Goal: Information Seeking & Learning: Learn about a topic

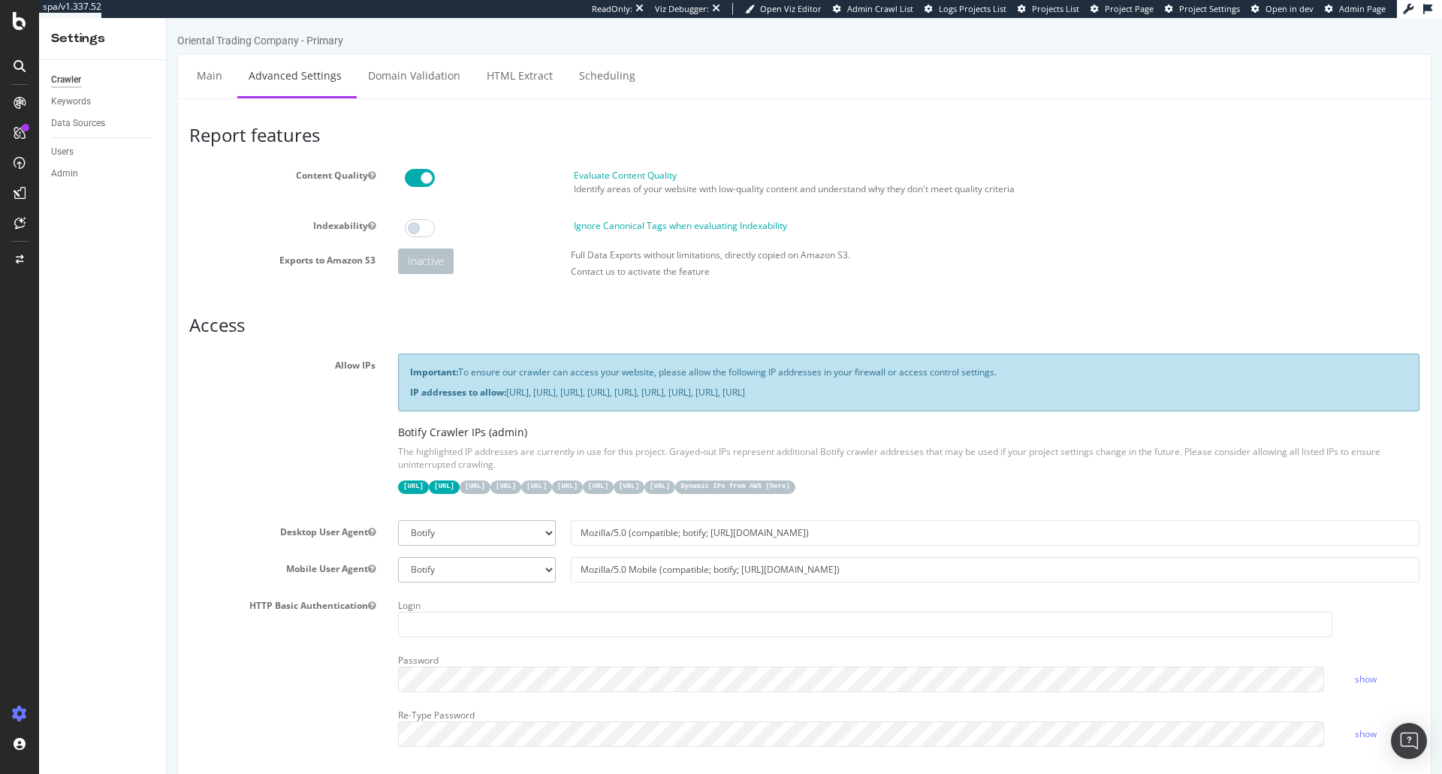
scroll to position [21, 0]
click at [102, 665] on div "Crawl Manager Configure and access your website analyses" at bounding box center [140, 677] width 198 height 27
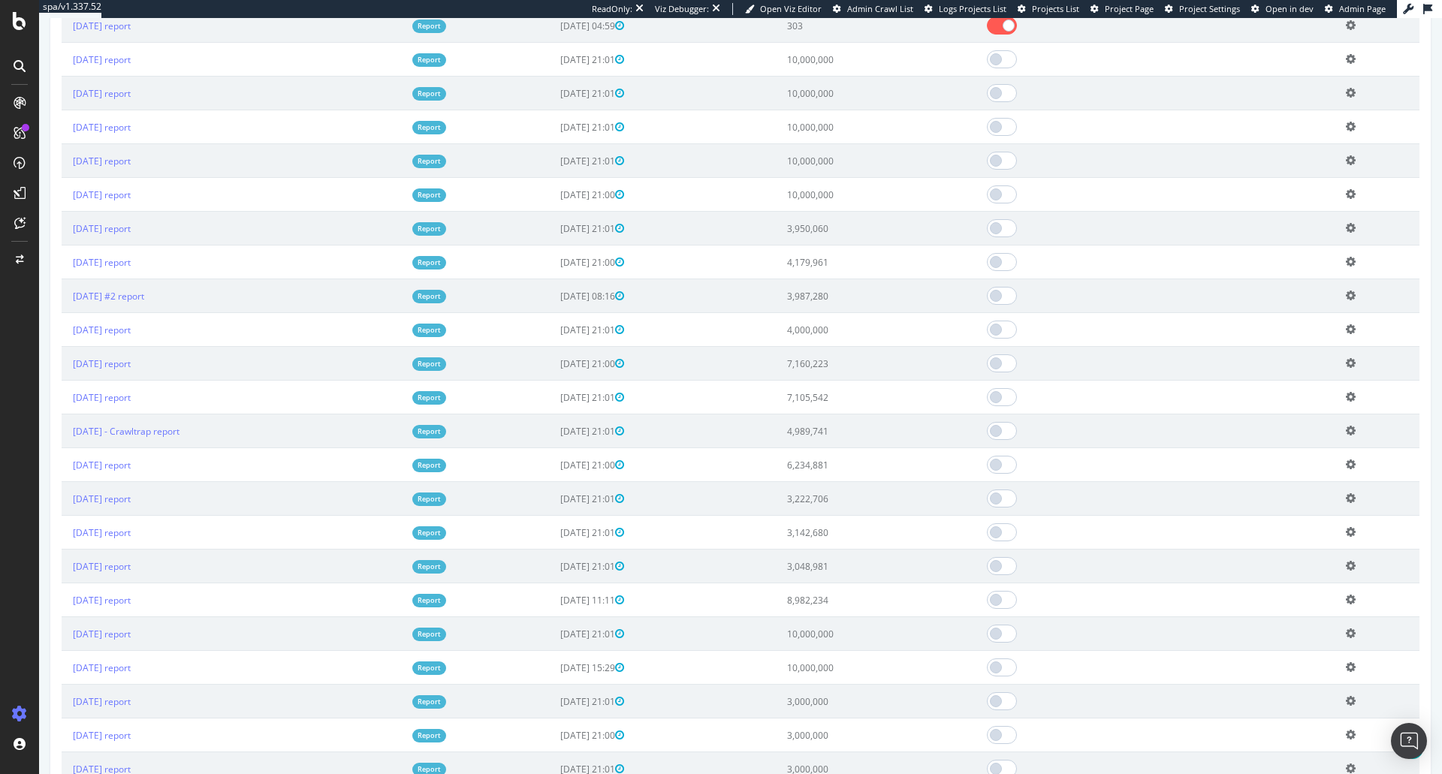
scroll to position [971, 0]
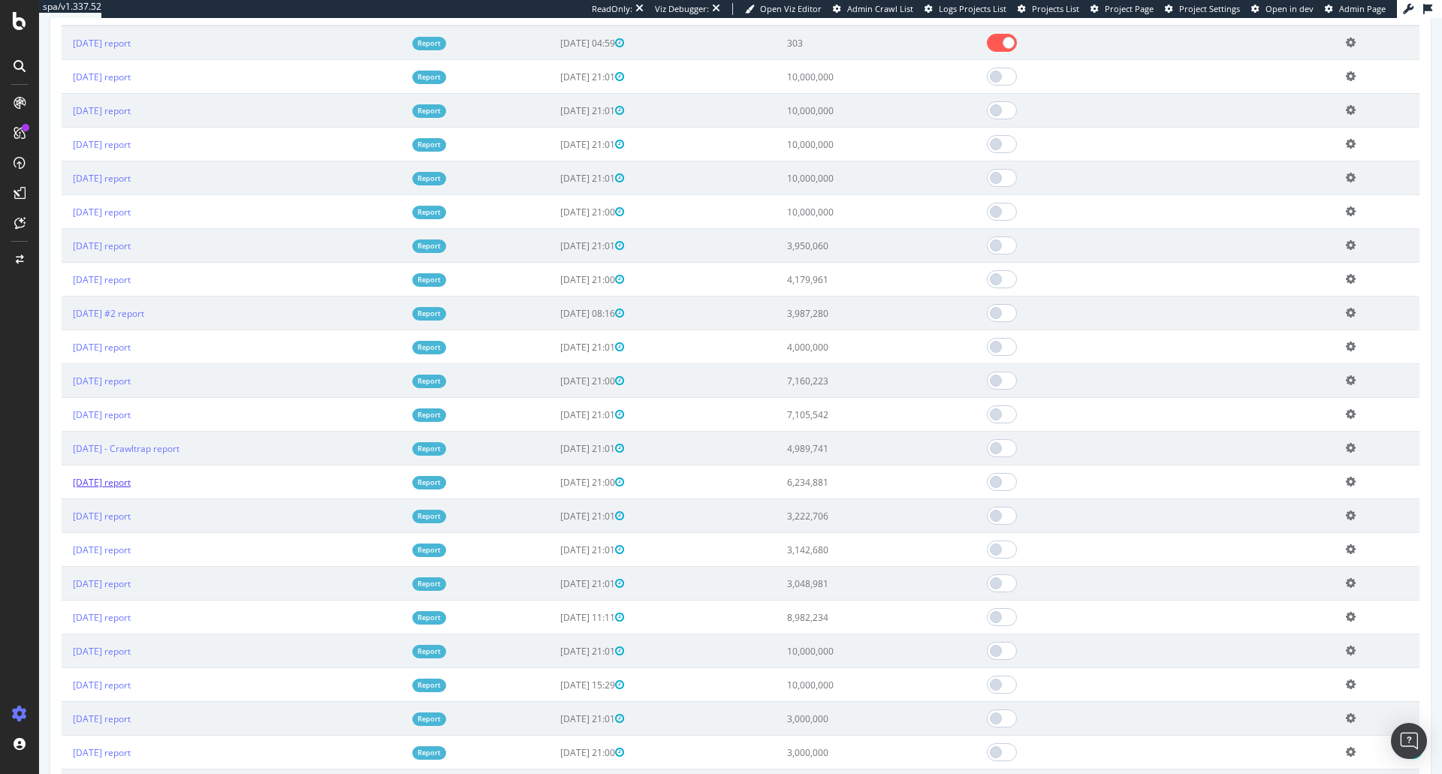
click at [131, 482] on link "[DATE] report" at bounding box center [102, 482] width 58 height 13
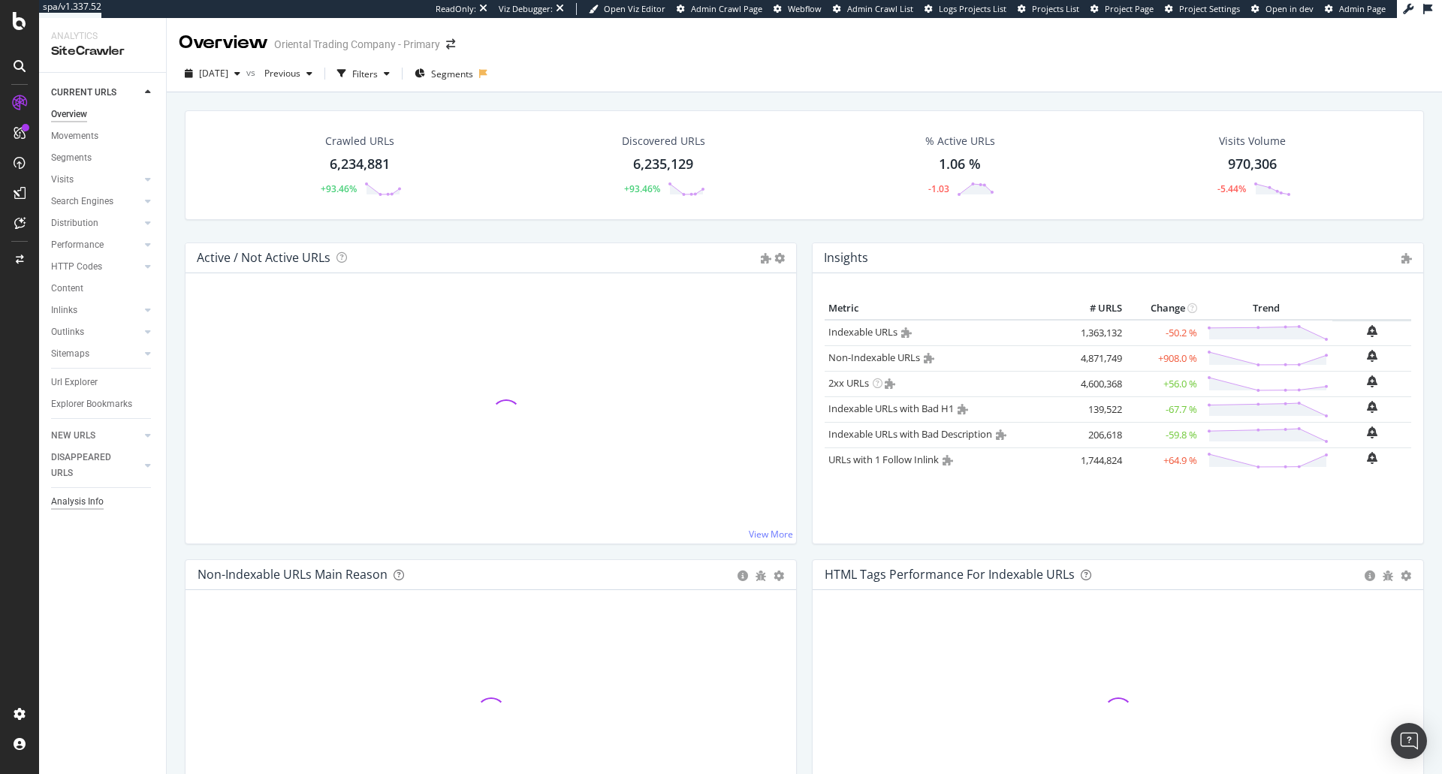
click at [84, 498] on div "Analysis Info" at bounding box center [77, 502] width 53 height 16
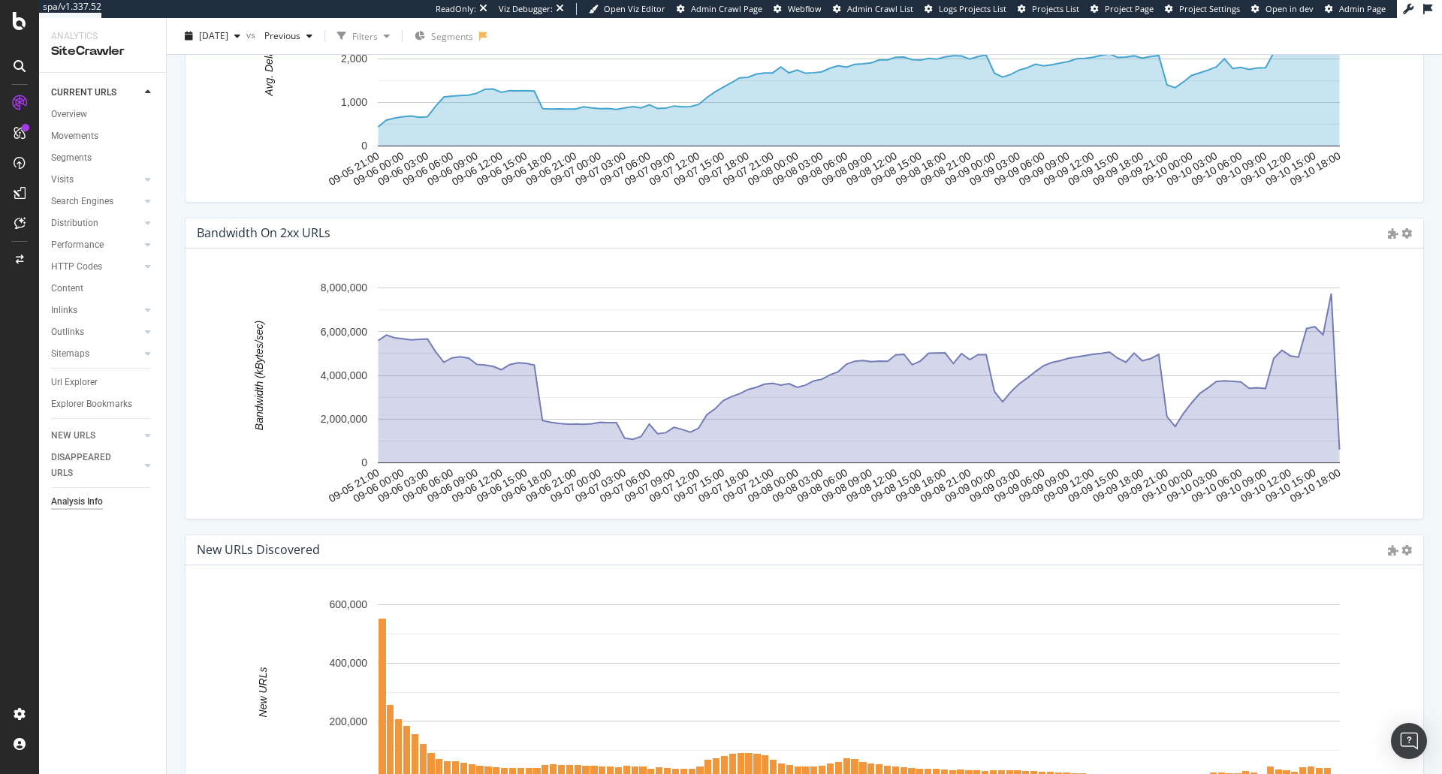
scroll to position [2873, 0]
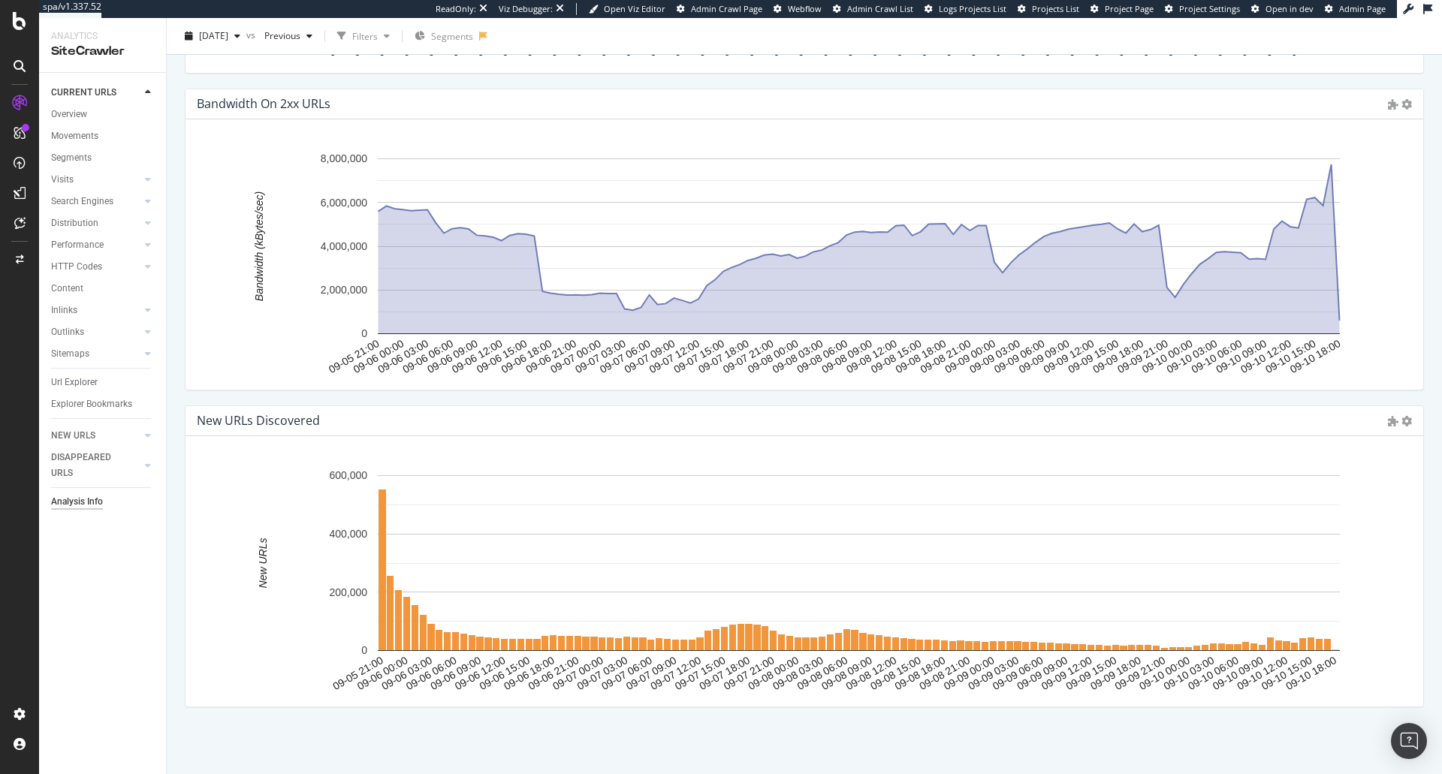
click at [1339, 665] on rect "A chart." at bounding box center [799, 577] width 1203 height 234
click at [1363, 425] on div "New URLs Discovered Show API Requests Chart (by Value) Table Expand Export as C…" at bounding box center [805, 421] width 1238 height 30
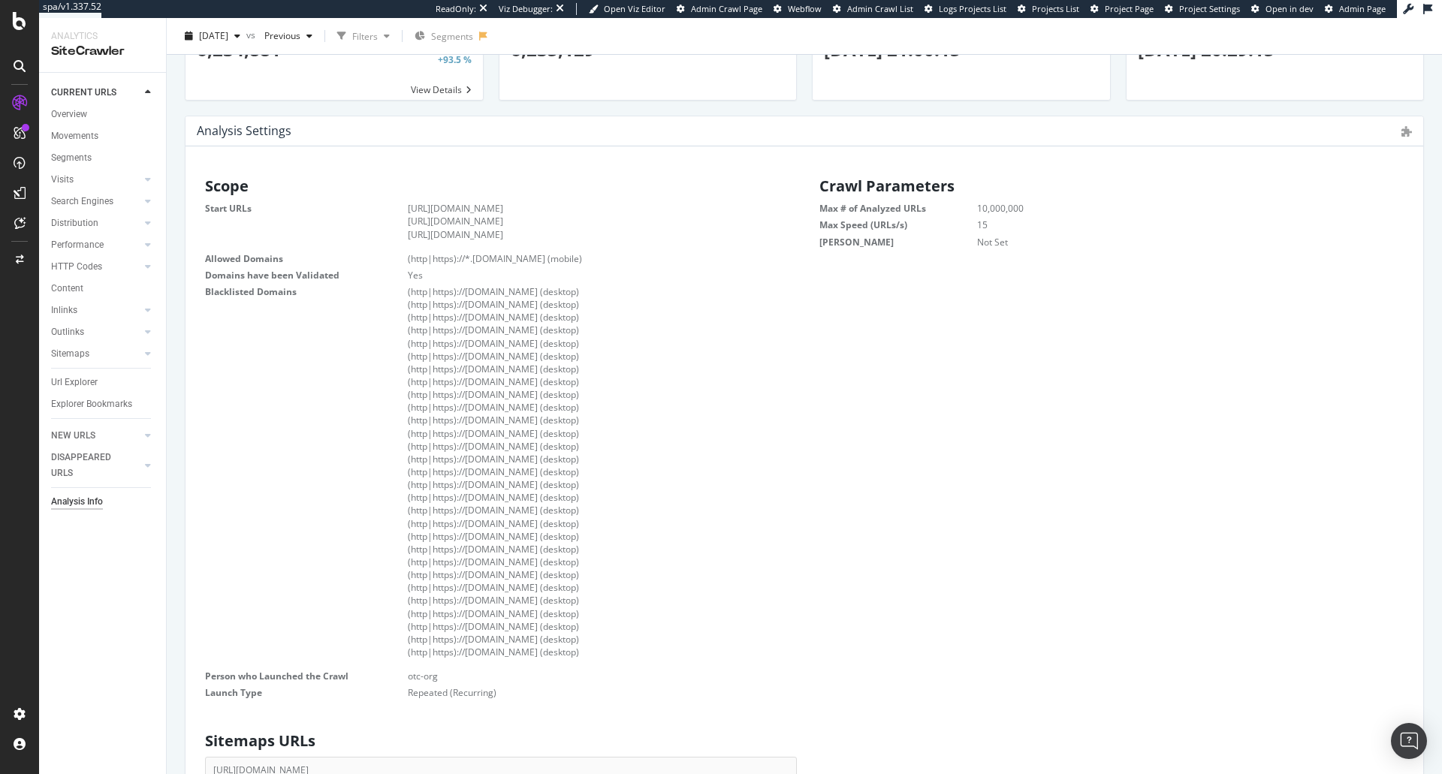
scroll to position [105, 0]
drag, startPoint x: 704, startPoint y: 649, endPoint x: 415, endPoint y: 202, distance: 532.4
click at [415, 202] on dl "Start URLs [URL][DOMAIN_NAME] [URL][DOMAIN_NAME] [URL][DOMAIN_NAME] Allowed Dom…" at bounding box center [497, 450] width 584 height 497
click at [443, 209] on li "[URL][DOMAIN_NAME]" at bounding box center [599, 208] width 382 height 13
drag, startPoint x: 406, startPoint y: 209, endPoint x: 742, endPoint y: 697, distance: 593.0
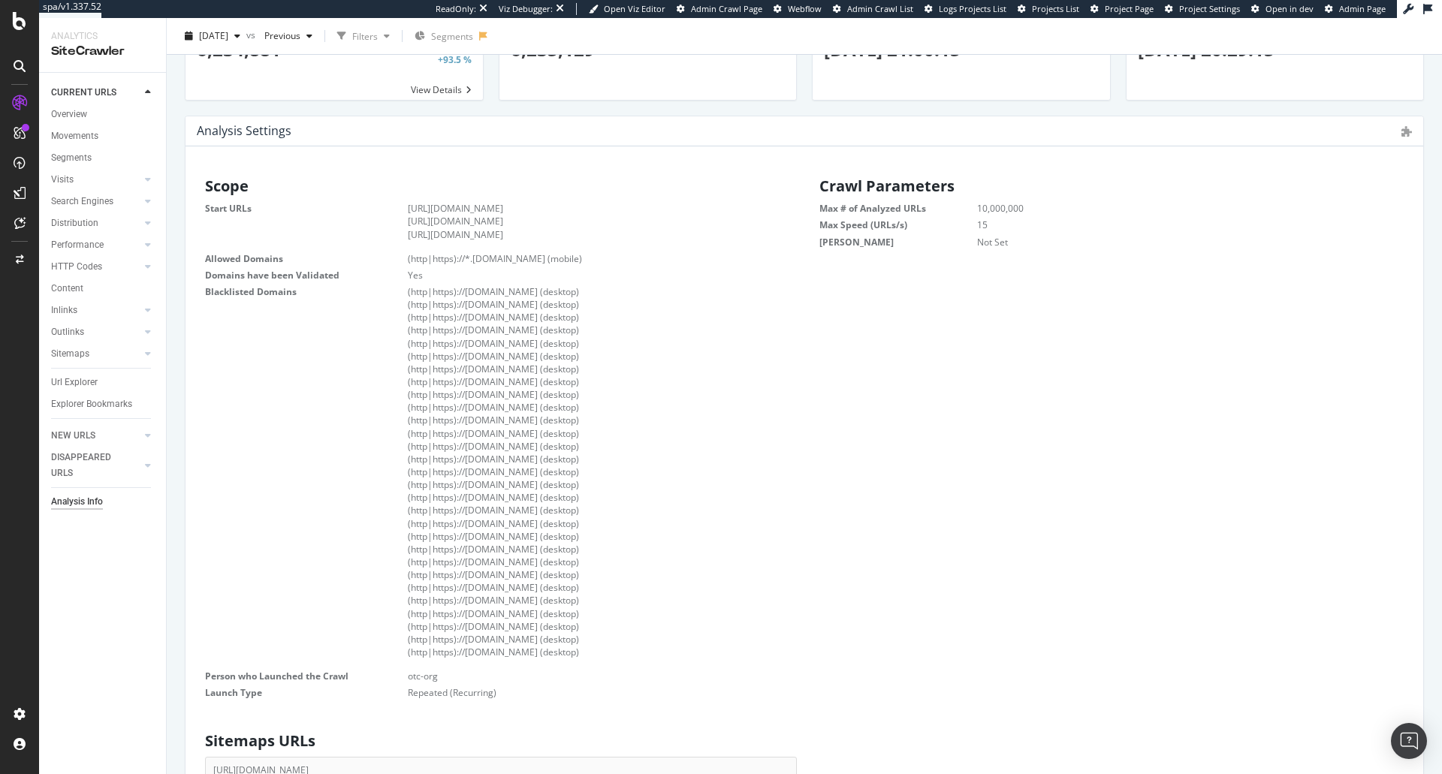
click at [742, 697] on dl "Start URLs [URL][DOMAIN_NAME] [URL][DOMAIN_NAME] [URL][DOMAIN_NAME] Allowed Dom…" at bounding box center [497, 450] width 584 height 497
click at [809, 669] on div "Scope Start URLs [URL][DOMAIN_NAME] [URL][DOMAIN_NAME] [URL][DOMAIN_NAME] Allow…" at bounding box center [804, 437] width 1229 height 533
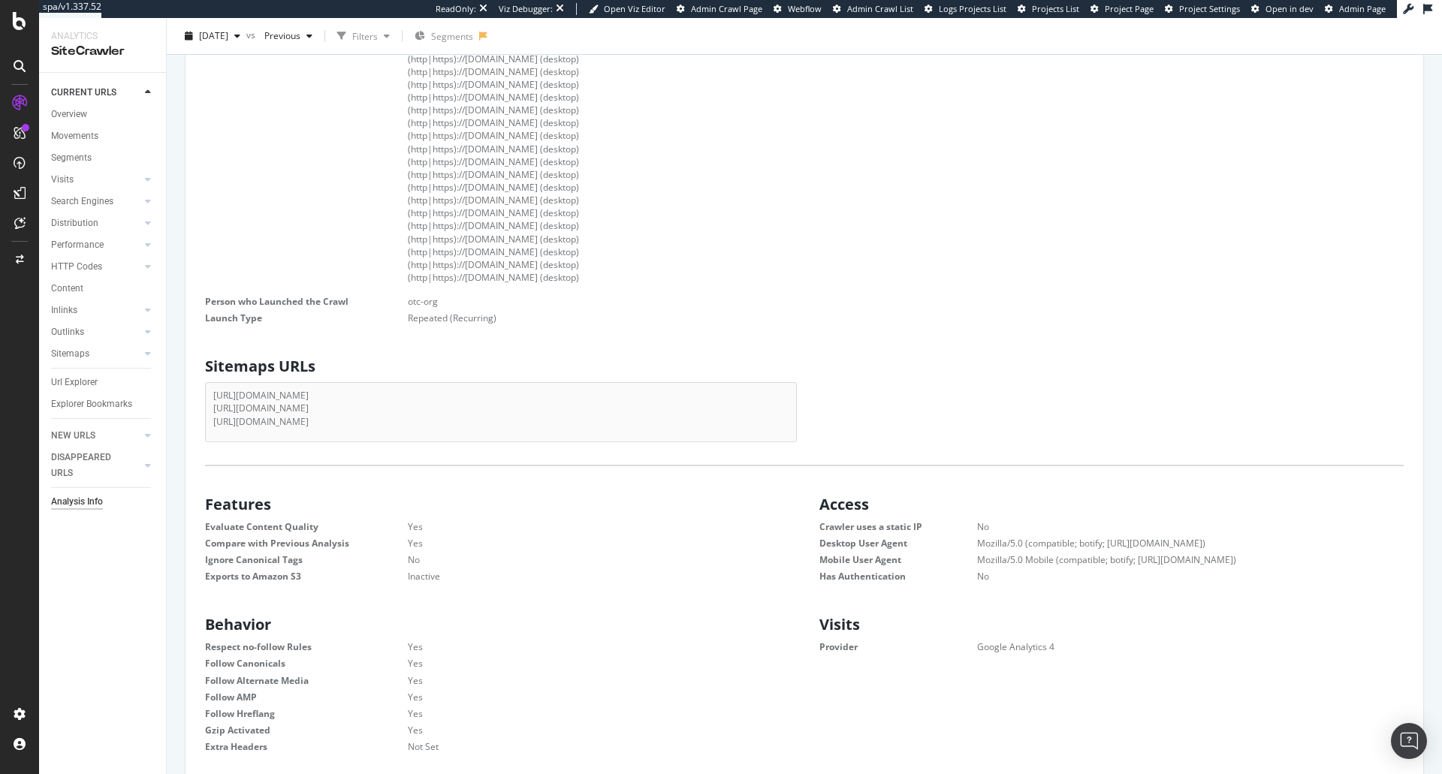
scroll to position [487, 0]
drag, startPoint x: 1078, startPoint y: 639, endPoint x: 784, endPoint y: 477, distance: 335.2
click at [766, 494] on h2 "Features" at bounding box center [501, 498] width 592 height 17
drag, startPoint x: 786, startPoint y: 505, endPoint x: 1110, endPoint y: 662, distance: 359.1
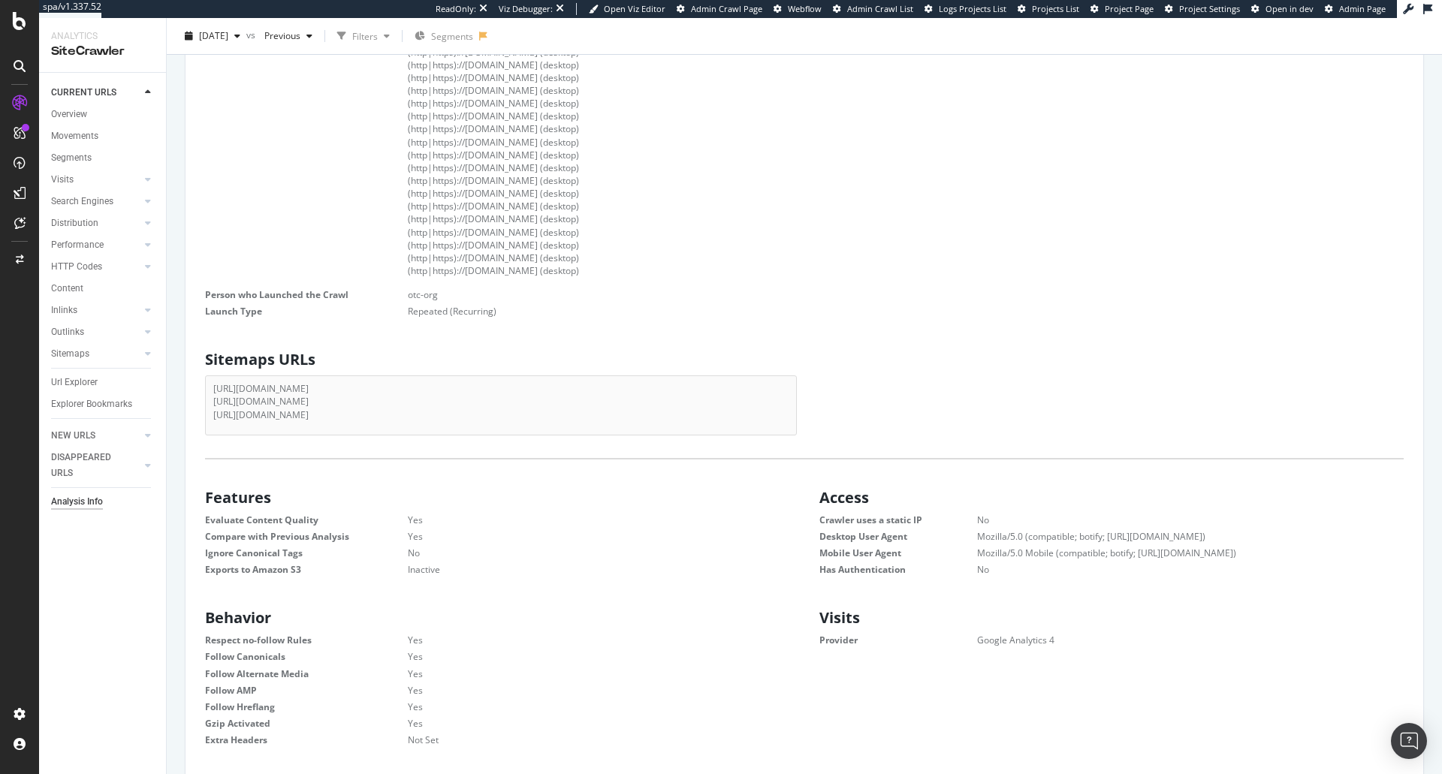
click at [1053, 695] on div "Behavior Respect no-follow Rules Yes Follow Canonicals Yes Follow Alternate Med…" at bounding box center [804, 676] width 1229 height 148
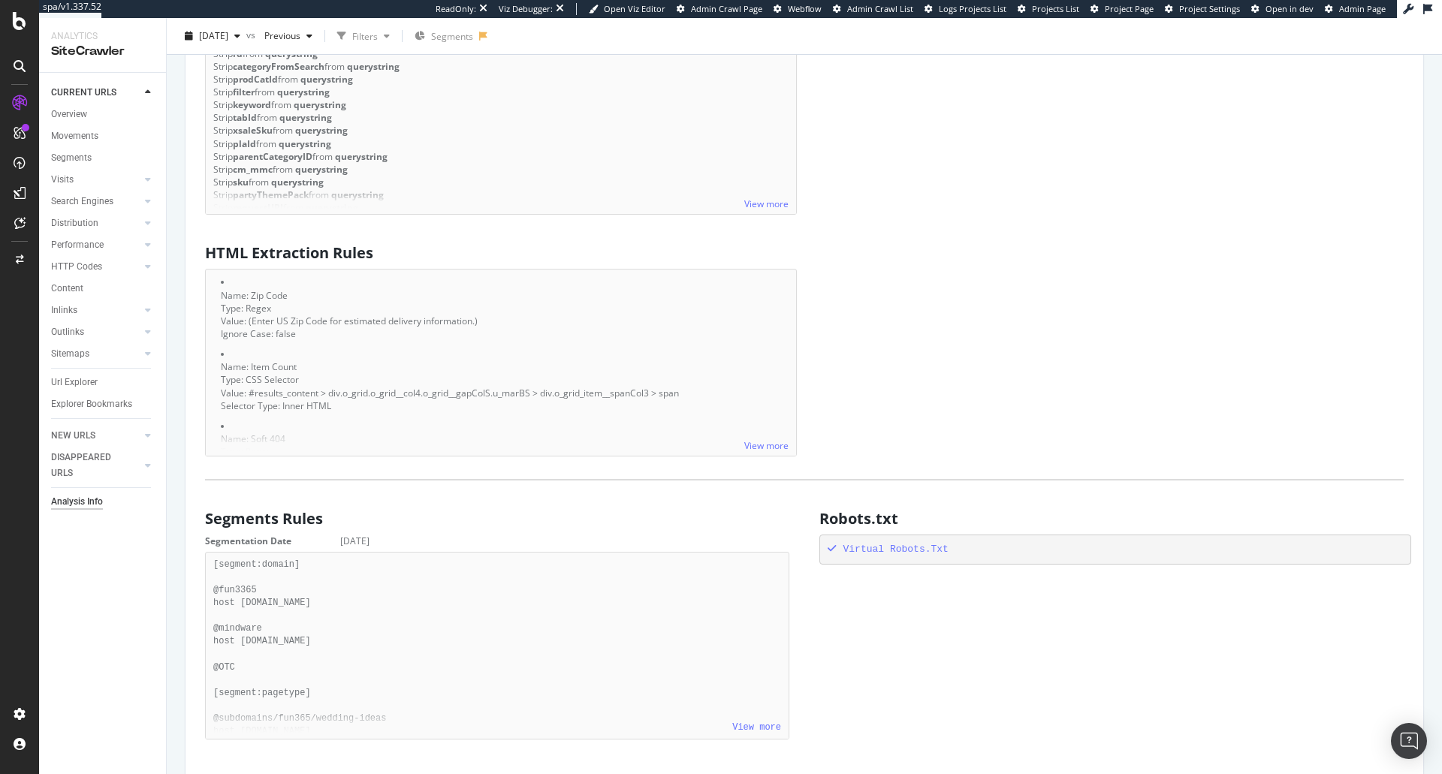
scroll to position [1536, 0]
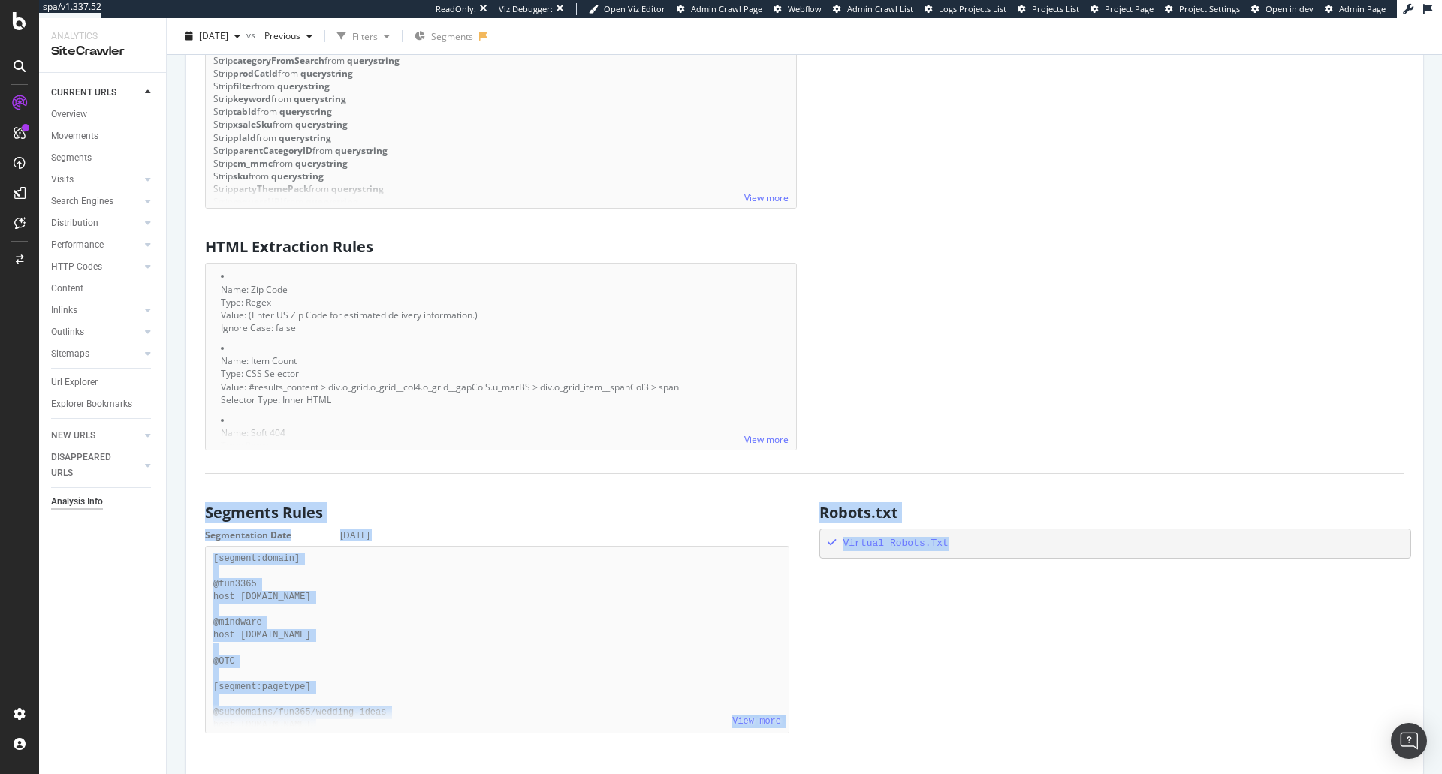
drag, startPoint x: 970, startPoint y: 558, endPoint x: 886, endPoint y: 468, distance: 122.8
click at [936, 518] on h2 "Robots.txt" at bounding box center [1116, 513] width 592 height 17
drag, startPoint x: 942, startPoint y: 544, endPoint x: 826, endPoint y: 472, distance: 136.6
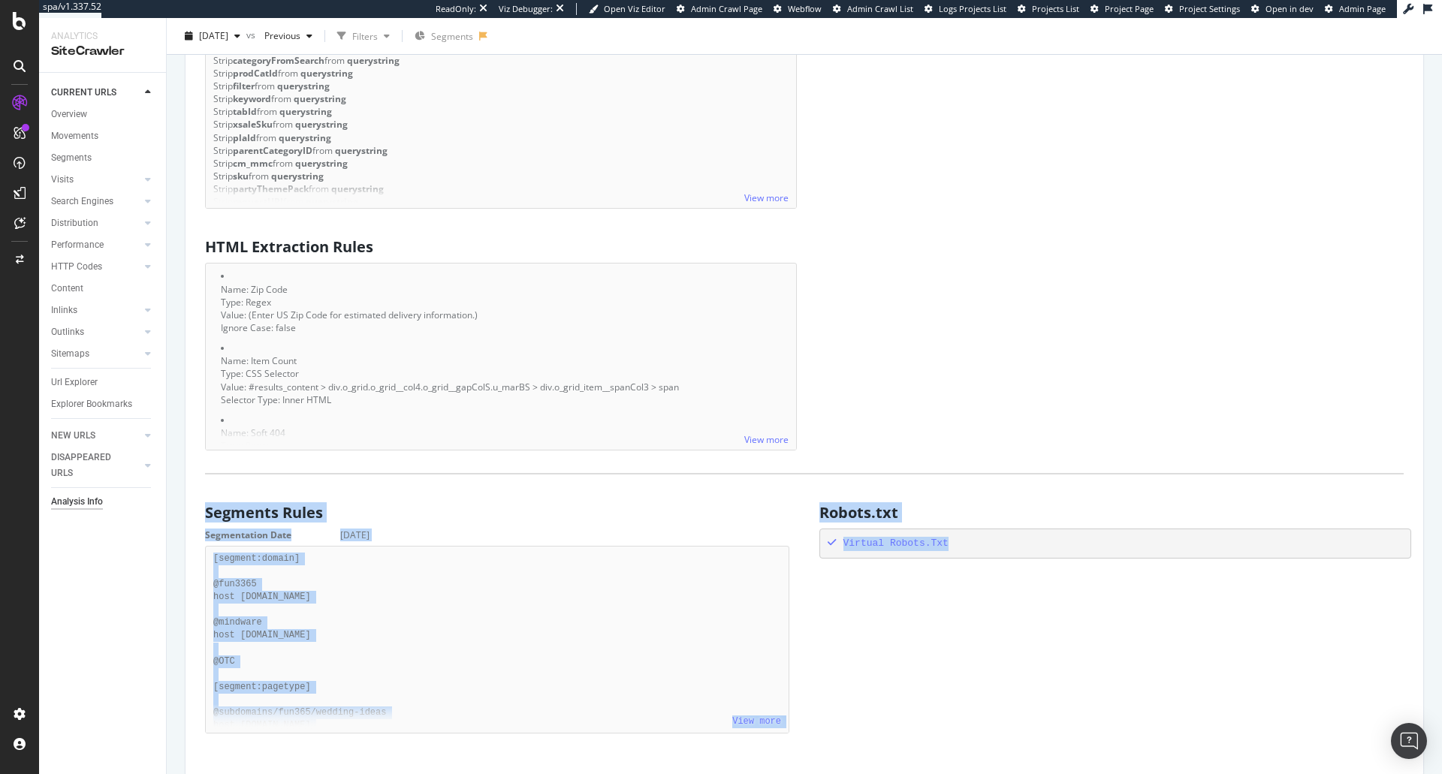
click at [786, 574] on div "Segmentation Date [DATE] View more [segment:domain] @fun3365 host [DOMAIN_NAME]…" at bounding box center [497, 631] width 599 height 204
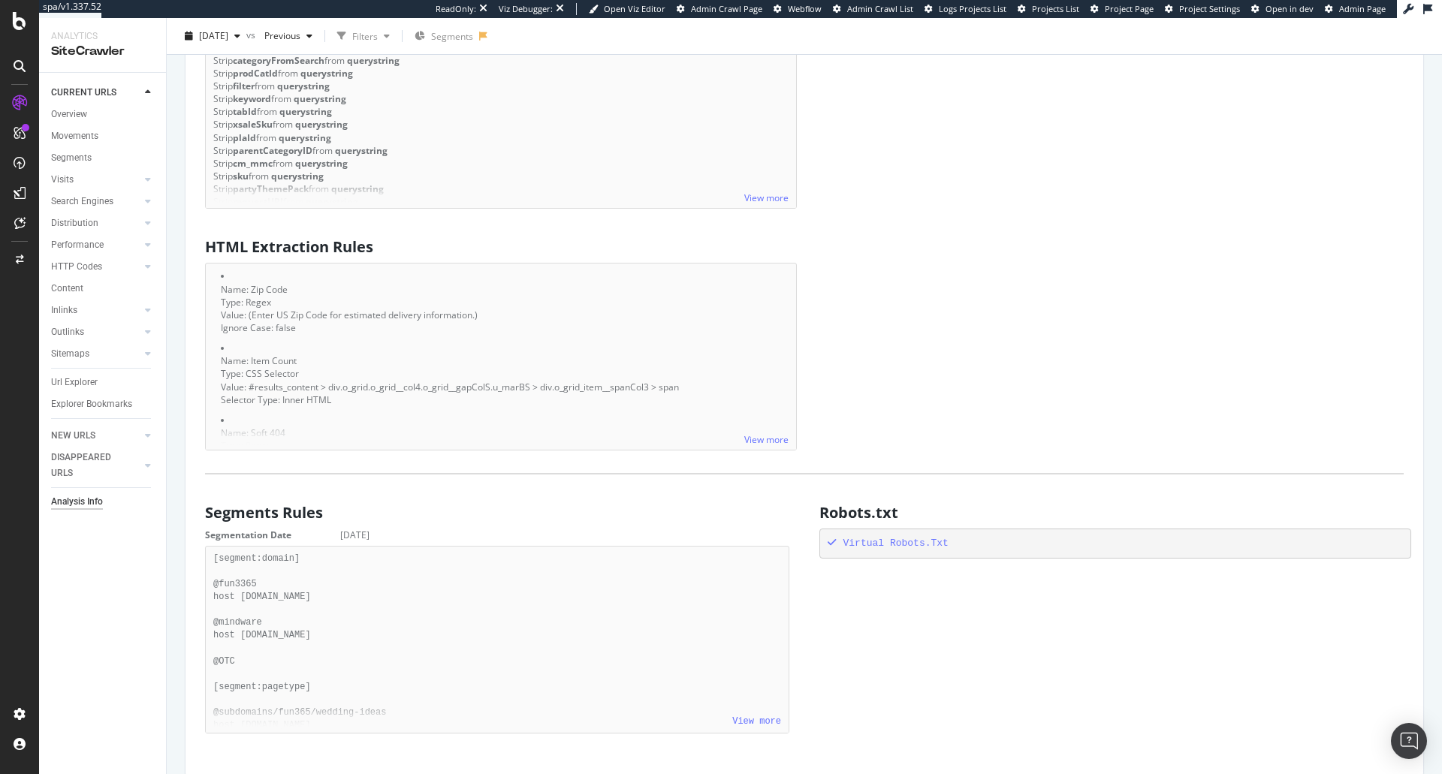
drag, startPoint x: 951, startPoint y: 542, endPoint x: 798, endPoint y: 509, distance: 156.8
click at [798, 509] on div "Segments Rules Segmentation Date [DATE] View more [segment:domain] @fun3365 hos…" at bounding box center [804, 618] width 1229 height 243
click at [812, 546] on div "Virtual Robots.Txt" at bounding box center [1111, 544] width 599 height 30
drag, startPoint x: 956, startPoint y: 544, endPoint x: 783, endPoint y: 485, distance: 183.1
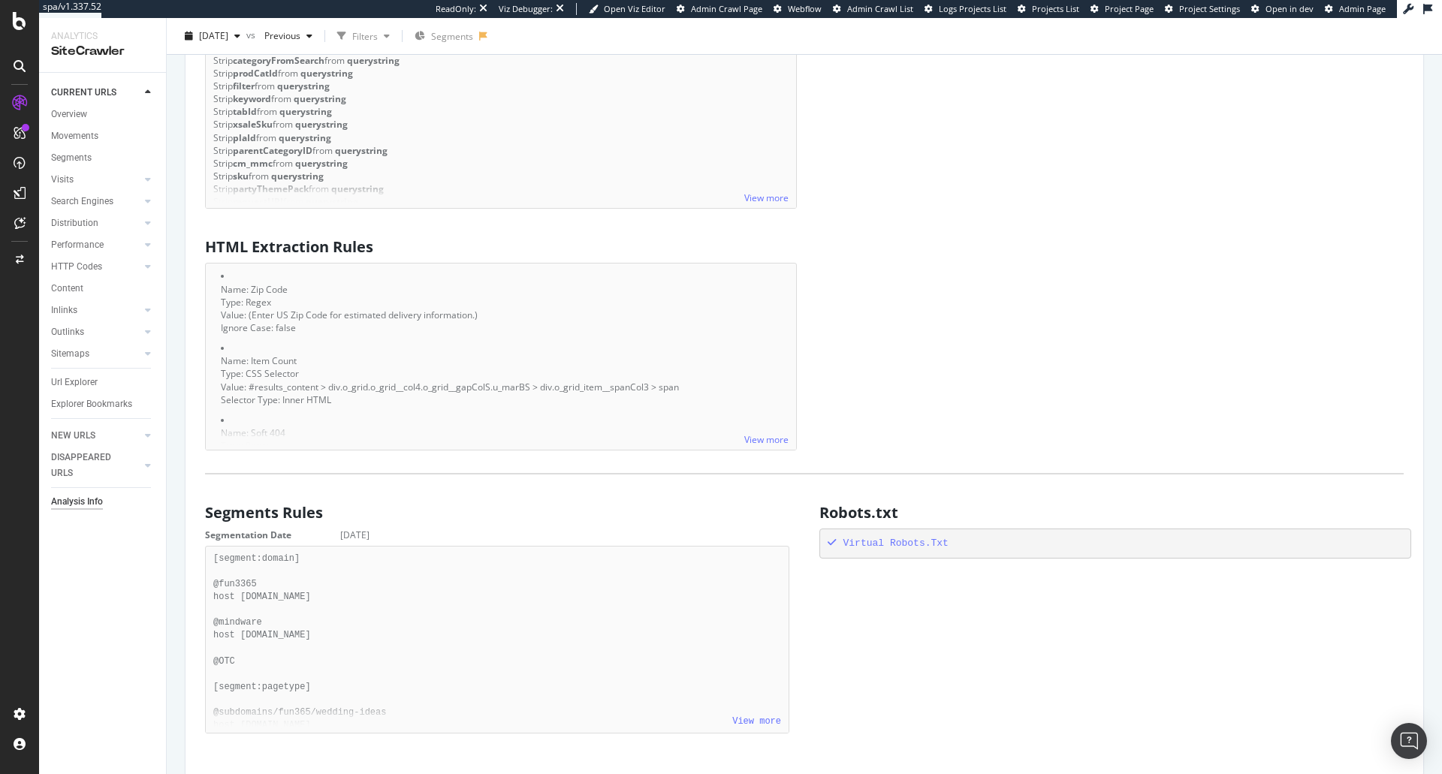
click at [845, 630] on div "Segments Rules Segmentation Date [DATE] View more [segment:domain] @fun3365 hos…" at bounding box center [804, 618] width 1229 height 243
drag, startPoint x: 959, startPoint y: 542, endPoint x: 806, endPoint y: 486, distance: 162.6
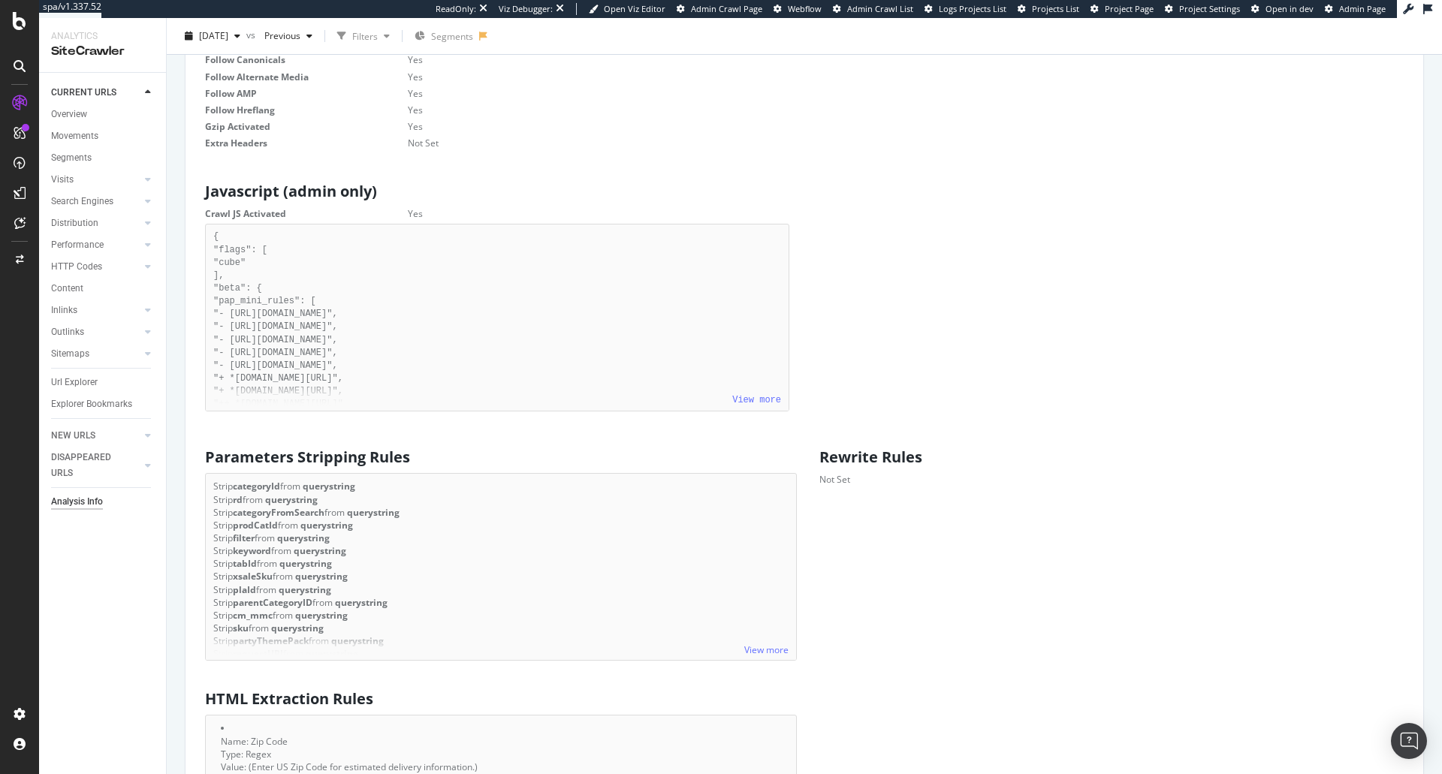
scroll to position [1085, 0]
drag, startPoint x: 870, startPoint y: 483, endPoint x: 817, endPoint y: 441, distance: 67.3
click at [817, 441] on div "Rewrite Rules Not Set" at bounding box center [1112, 463] width 614 height 44
click at [841, 371] on div "Javascript (admin only) Crawl JS Activated Yes View more { "flags": [ "cube" ],…" at bounding box center [804, 296] width 1229 height 243
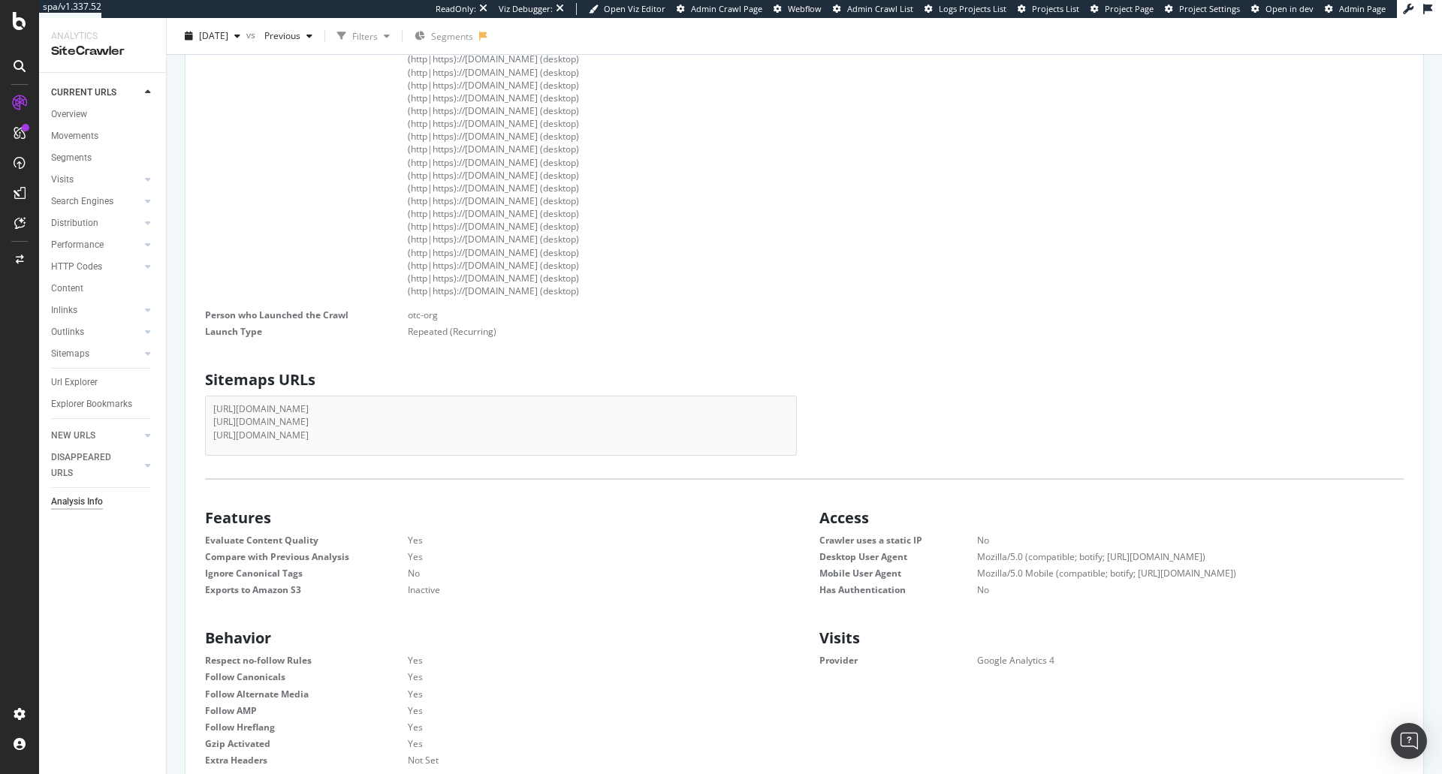
scroll to position [675, 0]
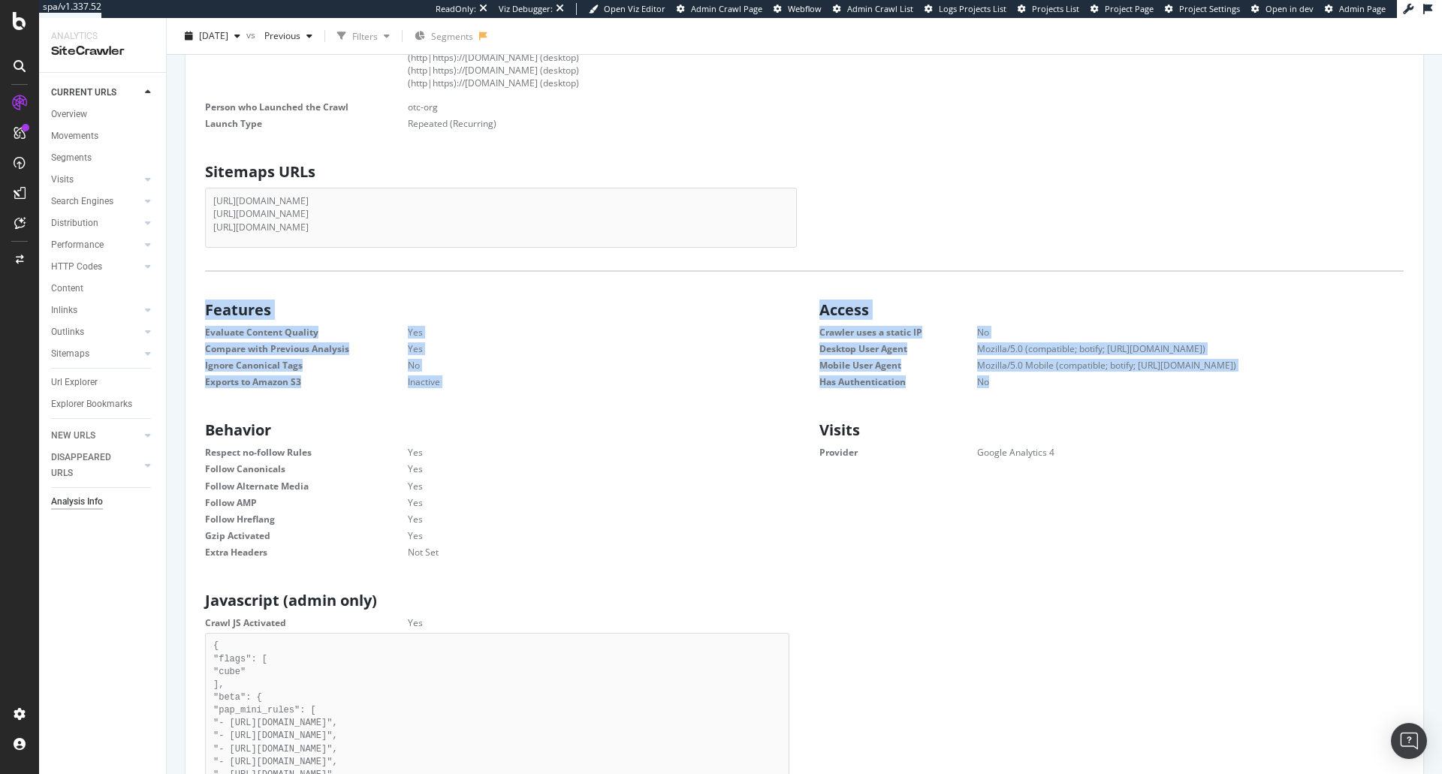
drag, startPoint x: 1035, startPoint y: 386, endPoint x: 784, endPoint y: 259, distance: 281.2
click at [784, 259] on div "Scope Start URLs [URL][DOMAIN_NAME] [URL][DOMAIN_NAME] [URL][DOMAIN_NAME] Allow…" at bounding box center [805, 613] width 1214 height 2024
click at [775, 341] on dl "Evaluate Content Quality Yes Compare with Previous Analysis Yes Ignore Canonica…" at bounding box center [497, 357] width 584 height 63
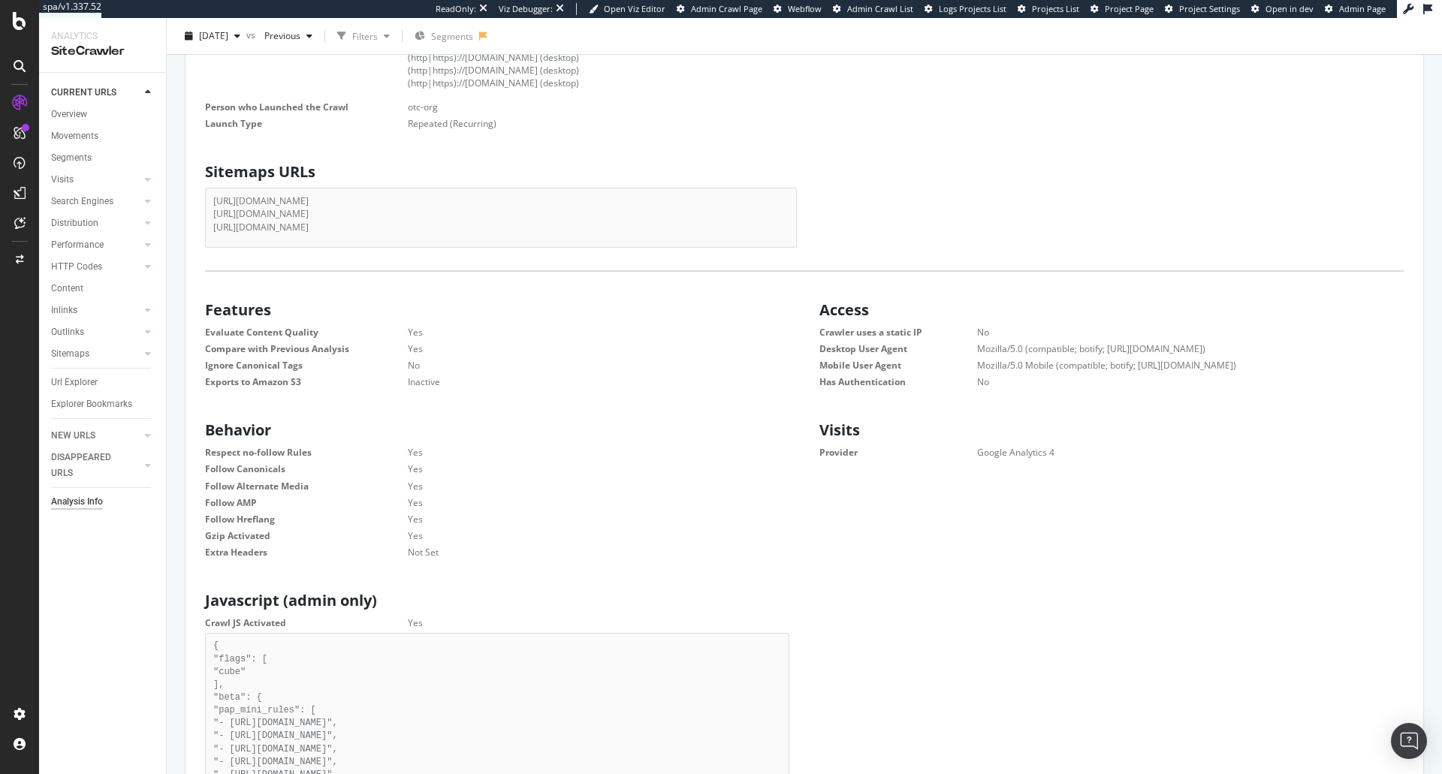
drag, startPoint x: 1064, startPoint y: 455, endPoint x: 815, endPoint y: 306, distance: 289.7
click at [815, 306] on div "Scope Start URLs [URL][DOMAIN_NAME] [URL][DOMAIN_NAME] [URL][DOMAIN_NAME] Allow…" at bounding box center [805, 613] width 1214 height 2024
click at [913, 462] on div "Visits Provider Google Analytics 4" at bounding box center [1112, 439] width 614 height 48
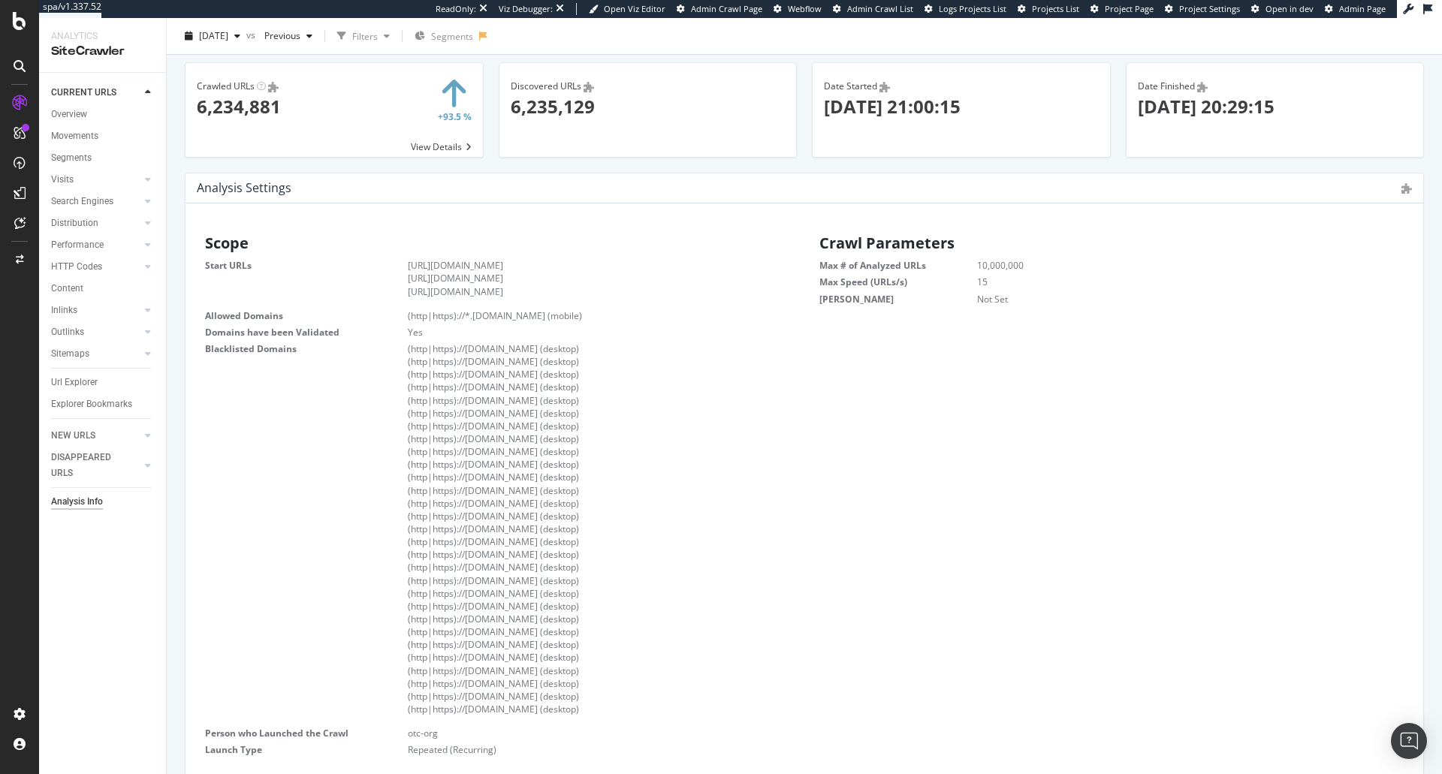
scroll to position [0, 0]
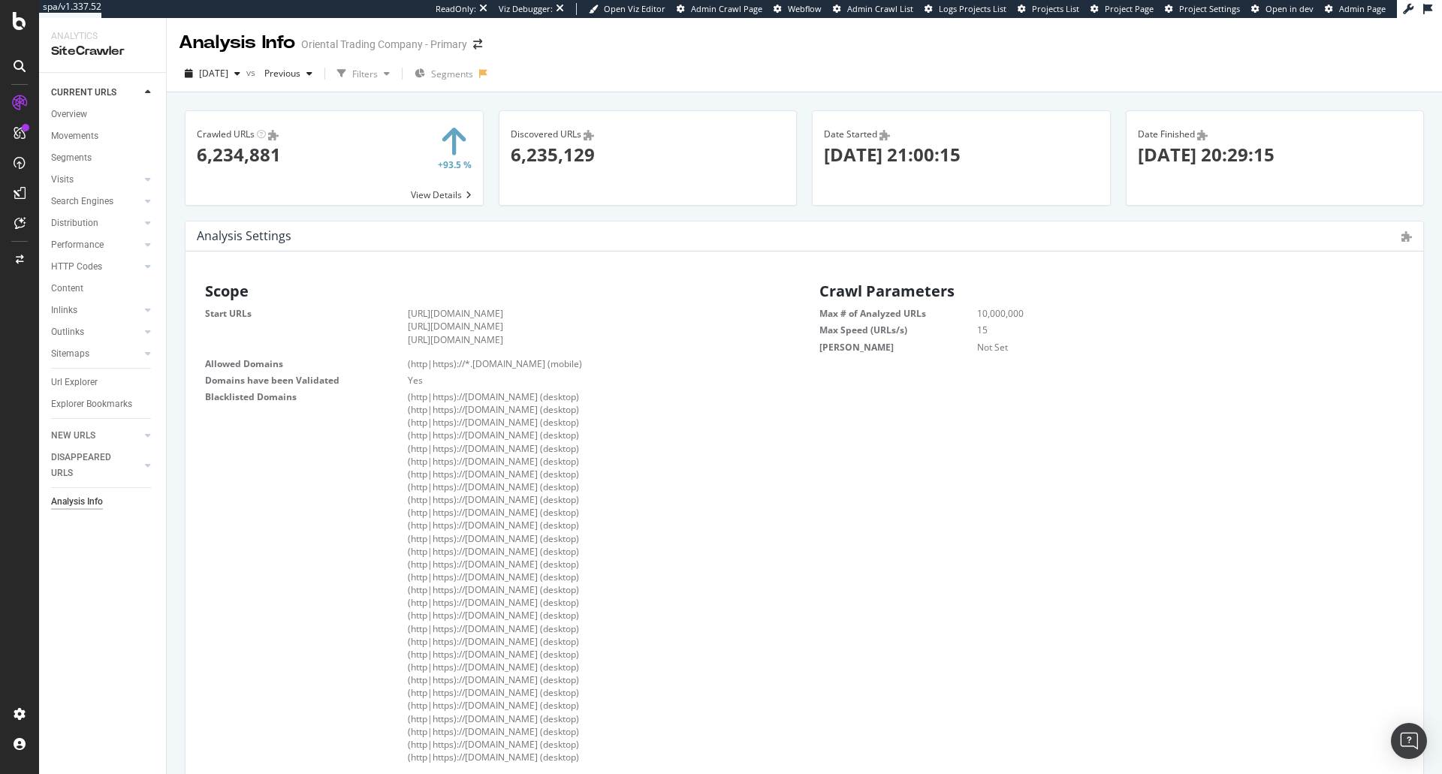
drag, startPoint x: 1010, startPoint y: 345, endPoint x: 802, endPoint y: 290, distance: 214.5
click at [805, 290] on div "Crawl Parameters Max # of Analyzed URLs 10,000,000 Max Speed (URLs/s) 15 Max De…" at bounding box center [1112, 316] width 614 height 81
click at [1010, 359] on div "Scope Start URLs [URL][DOMAIN_NAME] [URL][DOMAIN_NAME] [URL][DOMAIN_NAME] Allow…" at bounding box center [804, 542] width 1229 height 533
drag, startPoint x: 1024, startPoint y: 341, endPoint x: 809, endPoint y: 278, distance: 223.9
click at [809, 278] on div "Crawl Parameters Max # of Analyzed URLs 10,000,000 Max Speed (URLs/s) 15 Max De…" at bounding box center [1112, 316] width 614 height 81
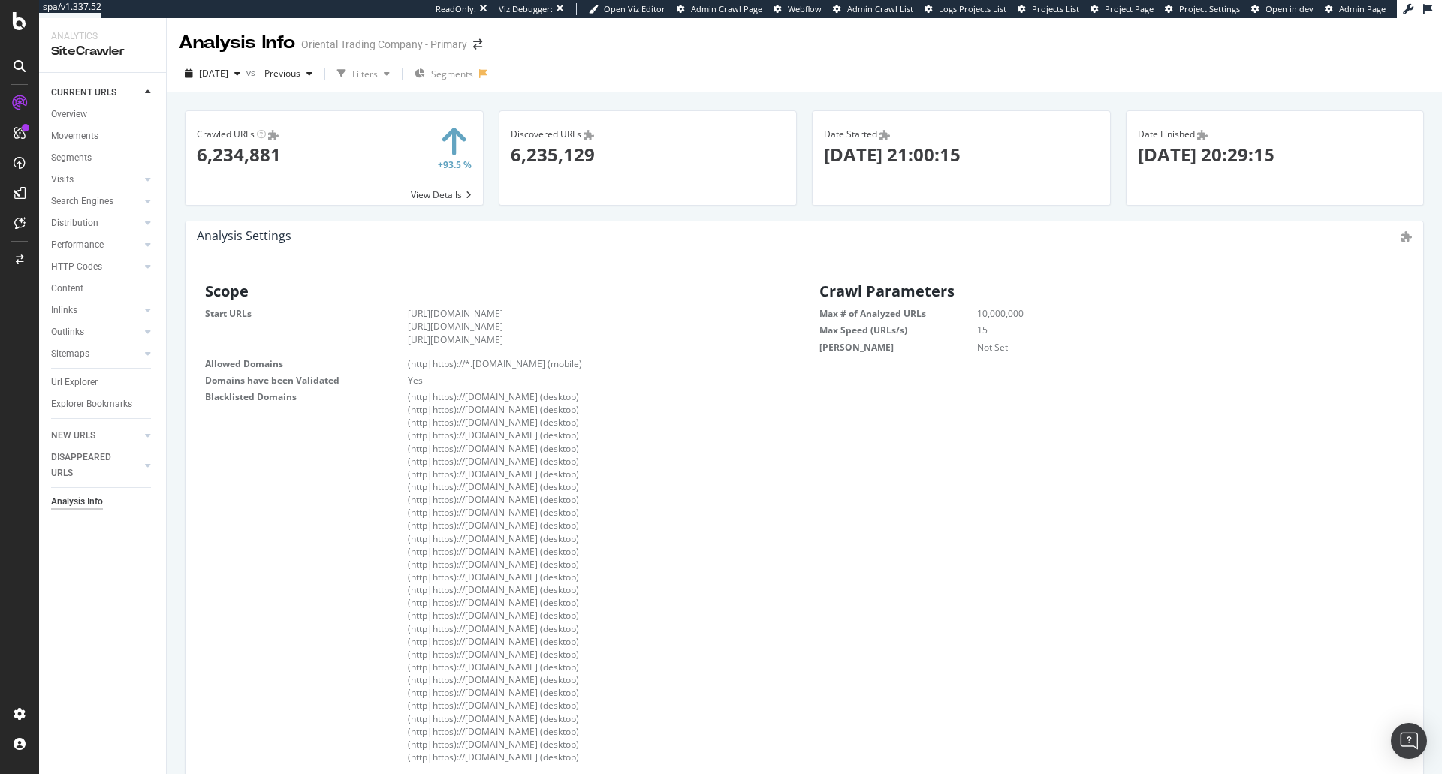
click at [1007, 361] on div "Scope Start URLs [URL][DOMAIN_NAME] [URL][DOMAIN_NAME] [URL][DOMAIN_NAME] Allow…" at bounding box center [804, 542] width 1229 height 533
drag, startPoint x: 1016, startPoint y: 344, endPoint x: 817, endPoint y: 291, distance: 206.6
click at [817, 291] on div "Crawl Parameters Max # of Analyzed URLs 10,000,000 Max Speed (URLs/s) 15 Max De…" at bounding box center [1112, 316] width 614 height 81
click at [830, 383] on div "Scope Start URLs [URL][DOMAIN_NAME] [URL][DOMAIN_NAME] [URL][DOMAIN_NAME] Allow…" at bounding box center [804, 542] width 1229 height 533
drag, startPoint x: 1013, startPoint y: 349, endPoint x: 805, endPoint y: 260, distance: 226.5
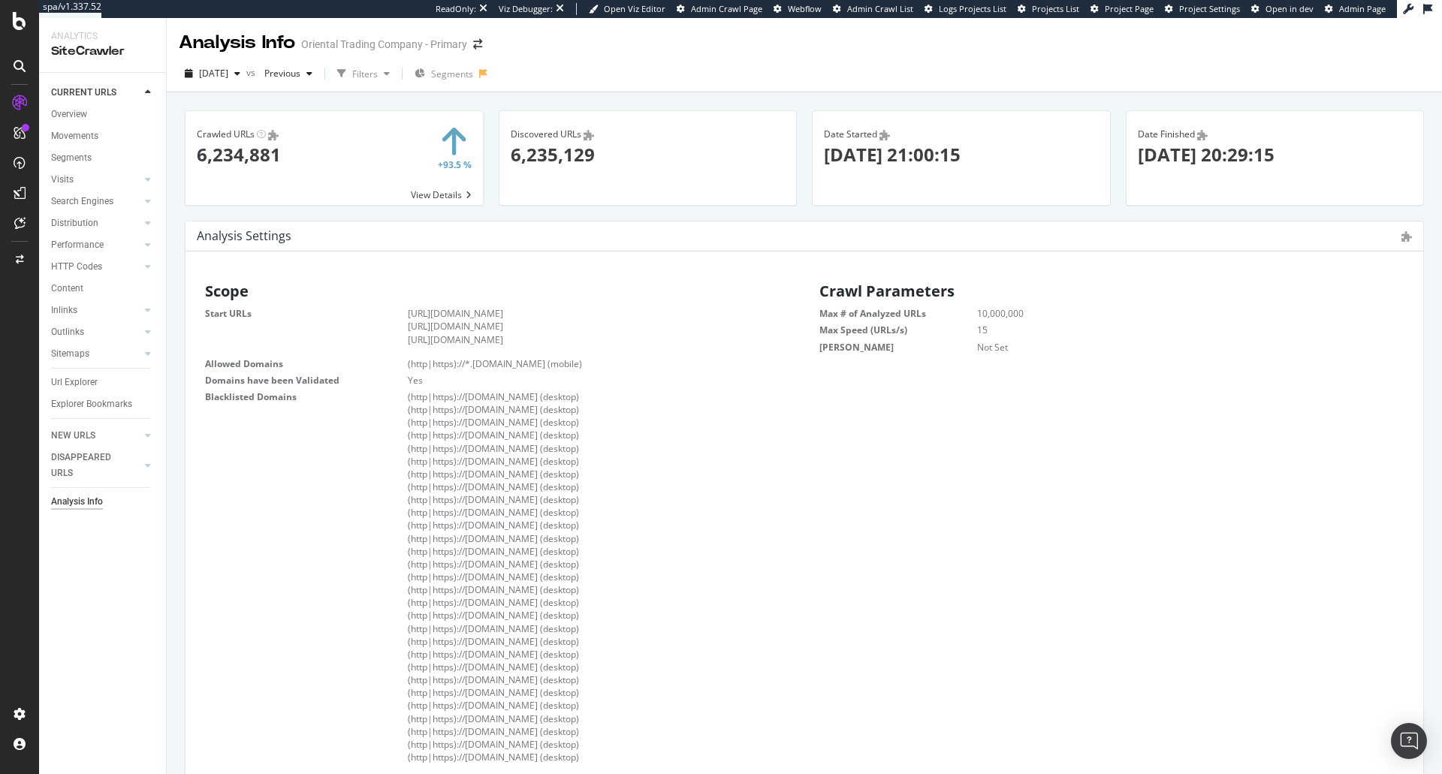
click at [796, 466] on div "Scope Start URLs [URL][DOMAIN_NAME] [URL][DOMAIN_NAME] [URL][DOMAIN_NAME] Allow…" at bounding box center [497, 542] width 614 height 533
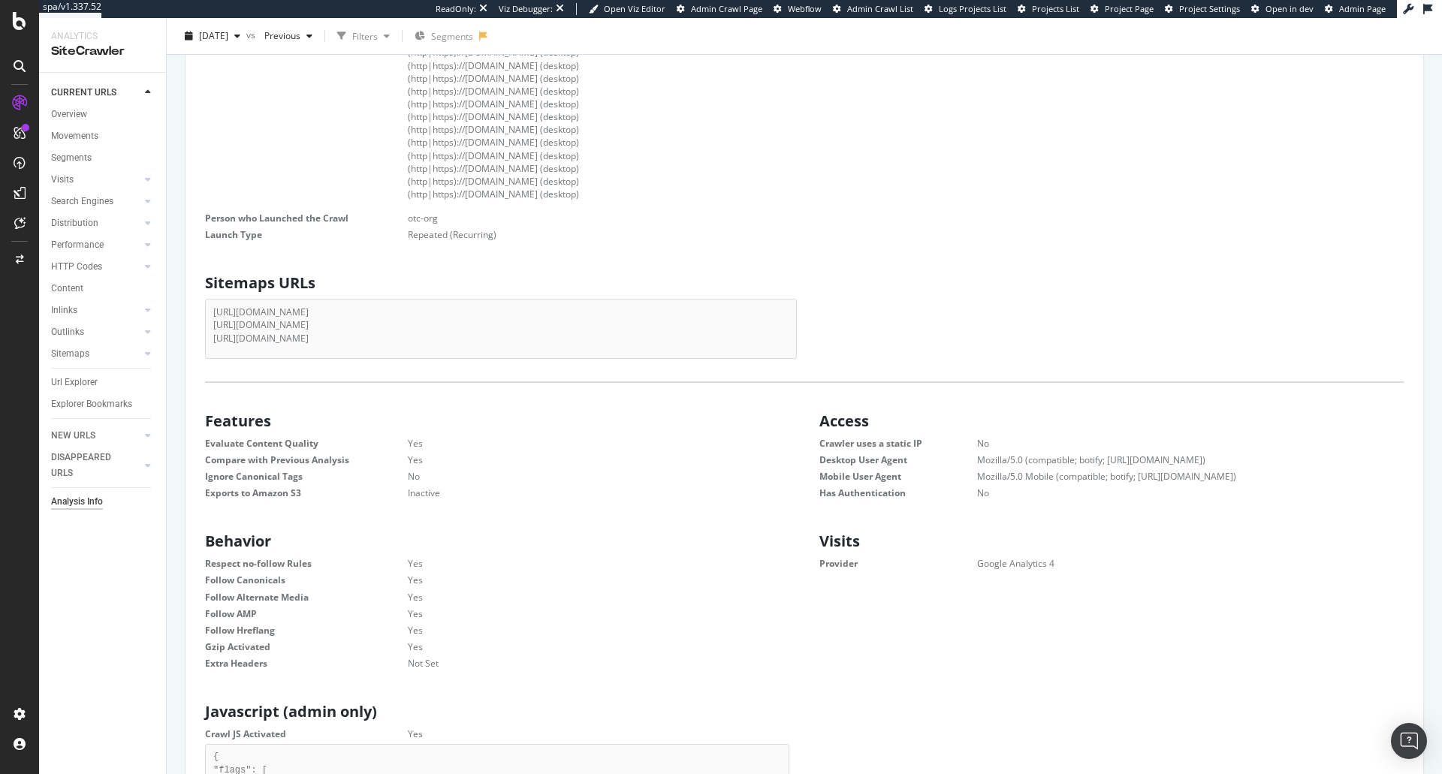
scroll to position [560, 0]
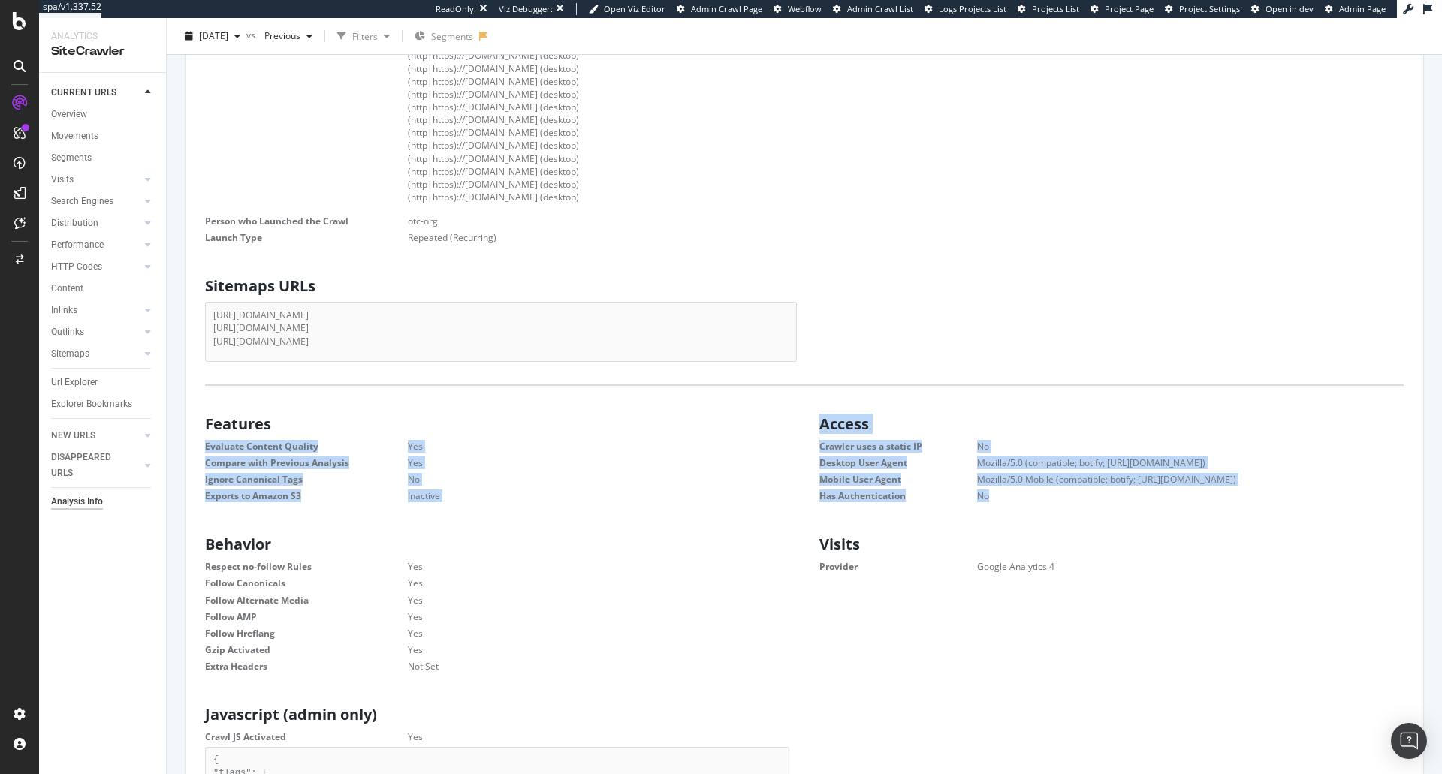
drag, startPoint x: 1010, startPoint y: 494, endPoint x: 798, endPoint y: 432, distance: 221.5
click at [798, 432] on div "Features Evaluate Content Quality Yes Compare with Previous Analysis Yes Ignore…" at bounding box center [804, 458] width 1229 height 98
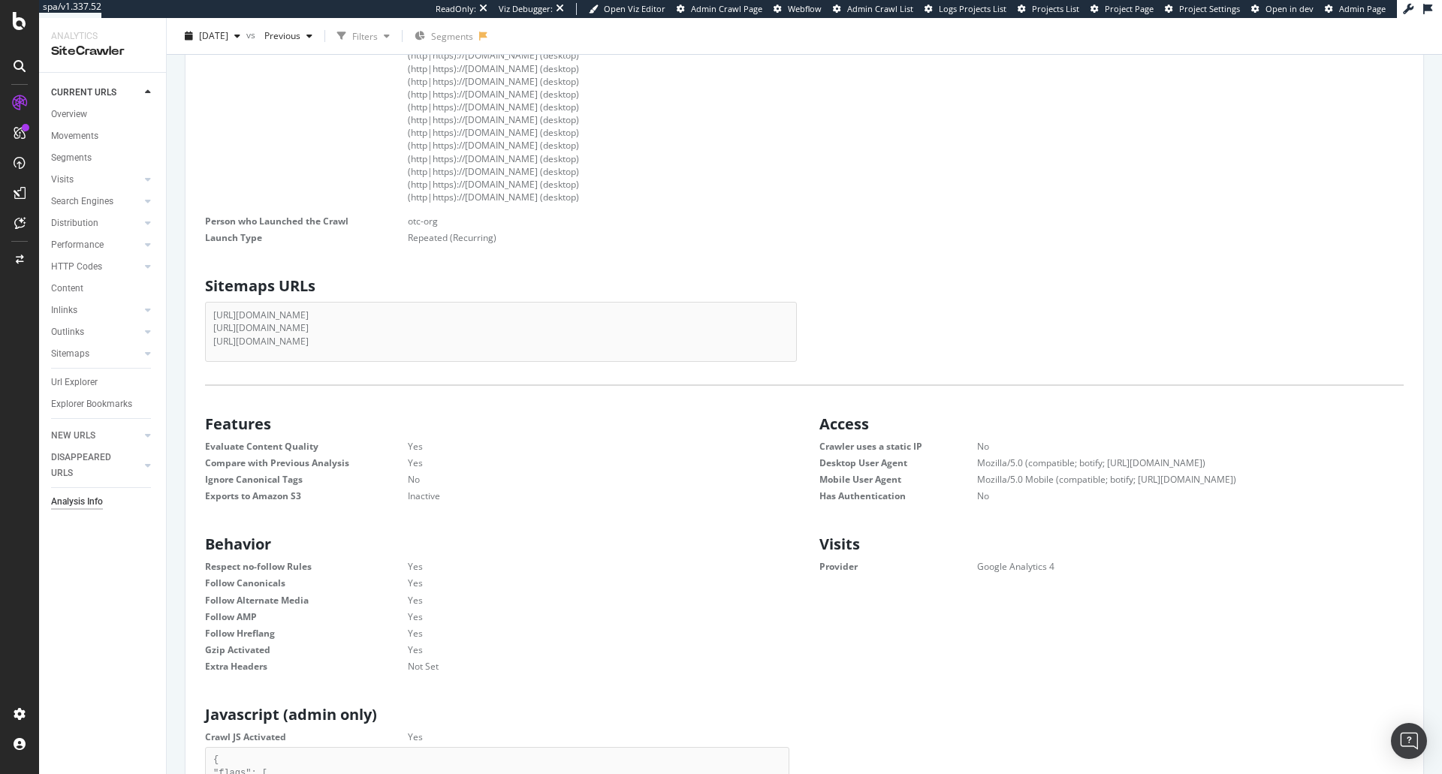
click at [1046, 573] on div "Visits Provider Google Analytics 4" at bounding box center [1112, 553] width 614 height 48
drag, startPoint x: 1056, startPoint y: 565, endPoint x: 819, endPoint y: 427, distance: 274.3
click at [819, 427] on div "Scope Start URLs [URL][DOMAIN_NAME] [URL][DOMAIN_NAME] [URL][DOMAIN_NAME] Allow…" at bounding box center [805, 727] width 1214 height 2024
click at [910, 505] on div "Access Crawler uses a static IP No Desktop User Agent Mozilla/5.0 (compatible; …" at bounding box center [1112, 458] width 614 height 98
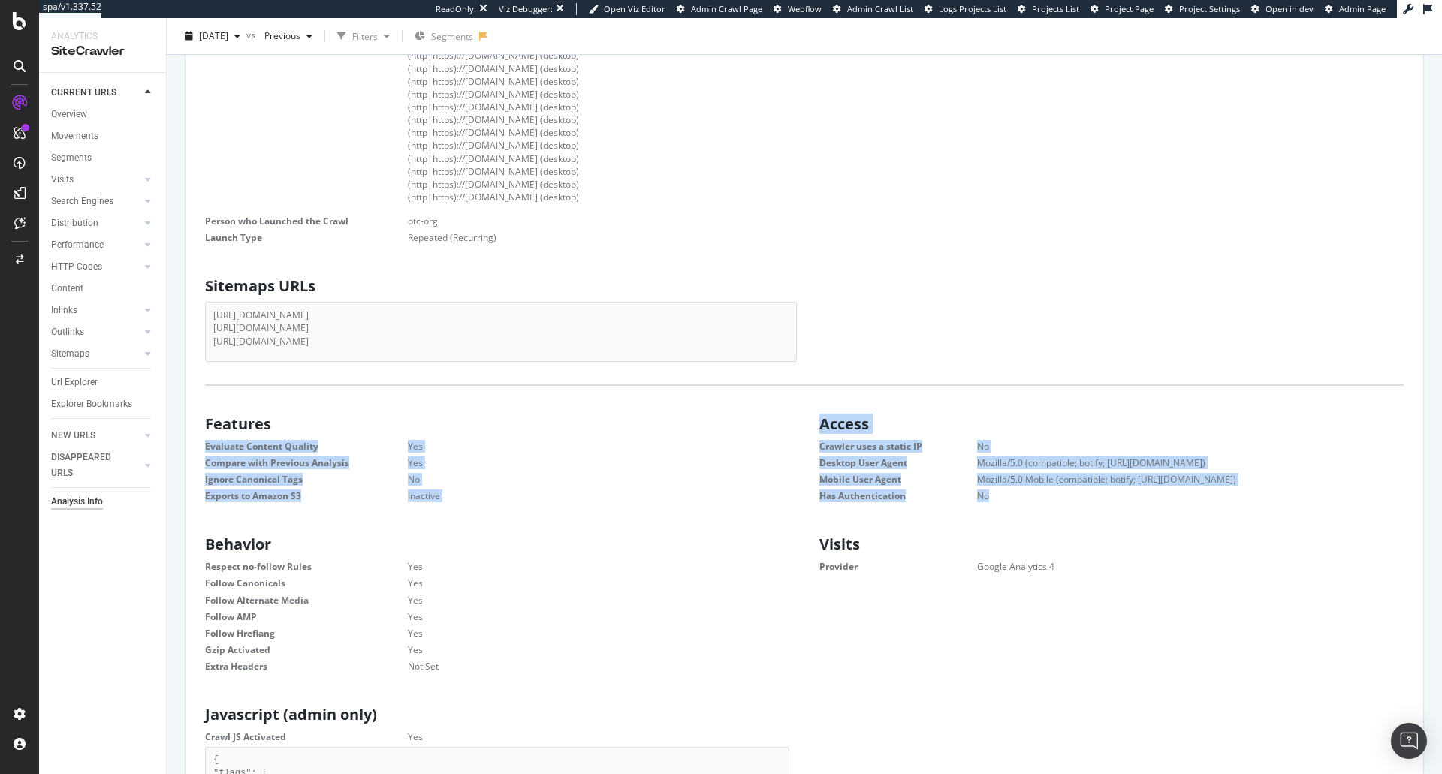
drag, startPoint x: 995, startPoint y: 498, endPoint x: 795, endPoint y: 402, distance: 222.4
click at [795, 402] on div "Scope Start URLs [URL][DOMAIN_NAME] [URL][DOMAIN_NAME] [URL][DOMAIN_NAME] Allow…" at bounding box center [805, 727] width 1214 height 2024
click at [794, 418] on div "Features Evaluate Content Quality Yes Compare with Previous Analysis Yes Ignore…" at bounding box center [497, 458] width 614 height 98
drag, startPoint x: 1058, startPoint y: 563, endPoint x: 795, endPoint y: 428, distance: 296.3
click at [795, 428] on div "Scope Start URLs [URL][DOMAIN_NAME] [URL][DOMAIN_NAME] [URL][DOMAIN_NAME] Allow…" at bounding box center [805, 727] width 1214 height 2024
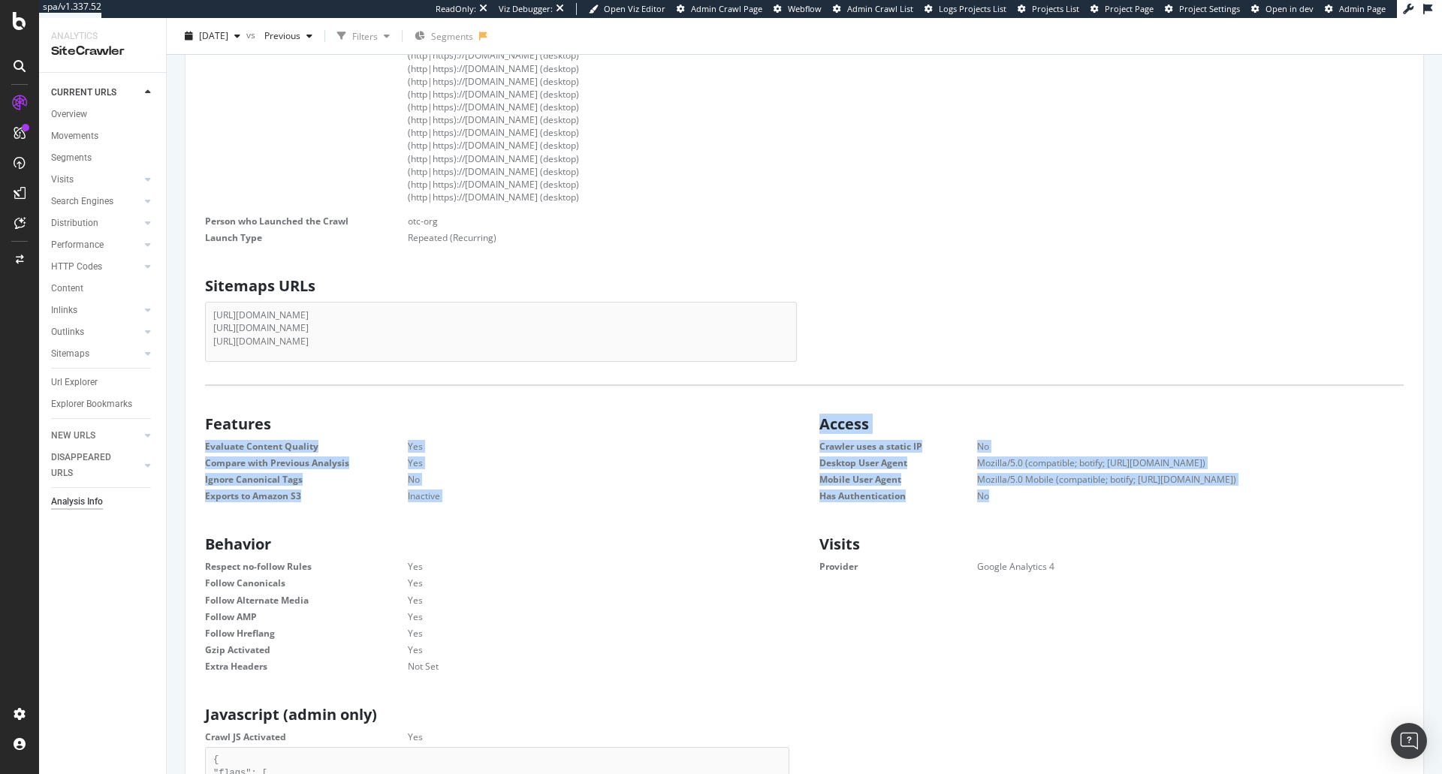
click at [795, 428] on div "Features Evaluate Content Quality Yes Compare with Previous Analysis Yes Ignore…" at bounding box center [497, 458] width 614 height 98
drag, startPoint x: 992, startPoint y: 495, endPoint x: 810, endPoint y: 407, distance: 201.9
click at [810, 407] on div "Scope Start URLs [URL][DOMAIN_NAME] [URL][DOMAIN_NAME] [URL][DOMAIN_NAME] Allow…" at bounding box center [805, 727] width 1214 height 2024
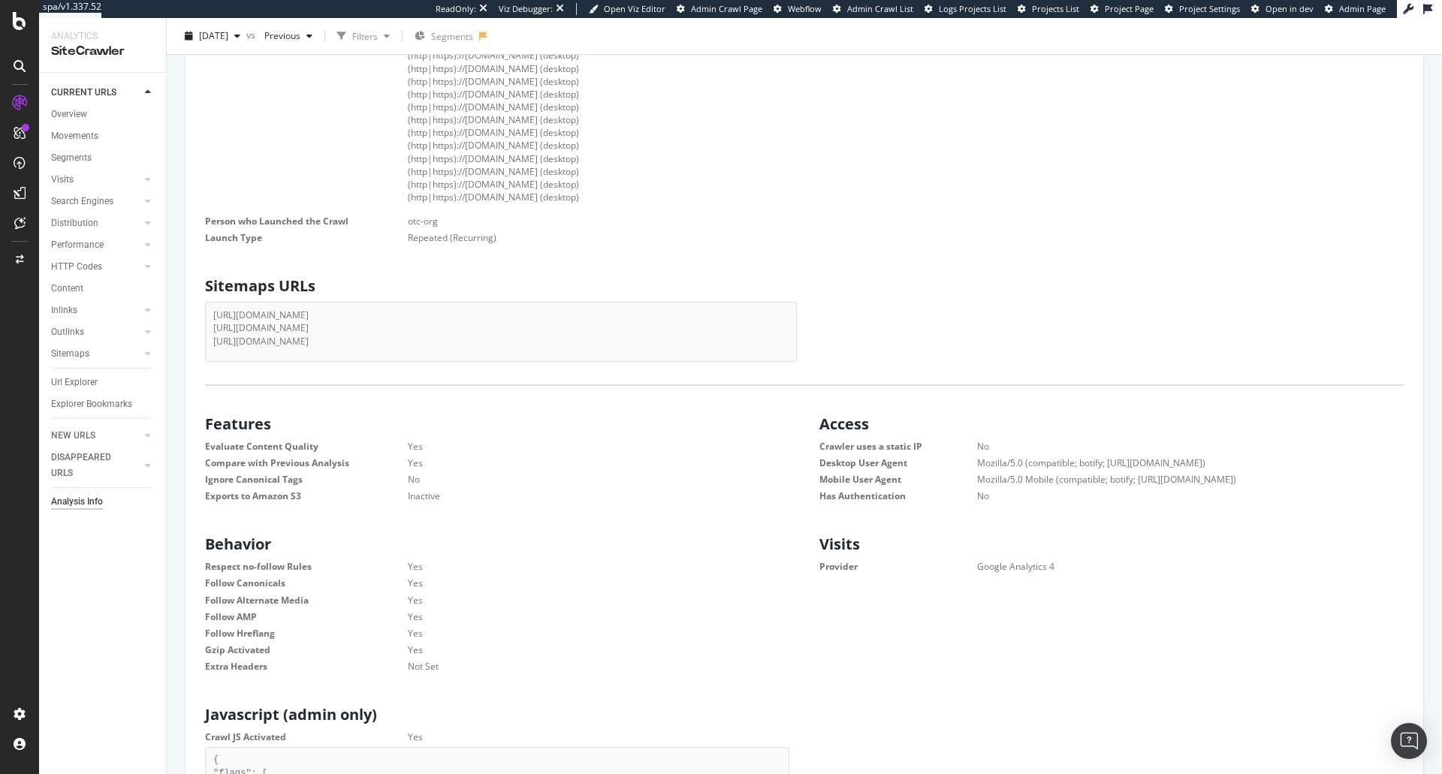
click at [921, 547] on h2 "Visits" at bounding box center [1116, 544] width 592 height 17
drag, startPoint x: 1065, startPoint y: 565, endPoint x: 805, endPoint y: 397, distance: 309.2
click at [805, 397] on div "Scope Start URLs [URL][DOMAIN_NAME] [URL][DOMAIN_NAME] [URL][DOMAIN_NAME] Allow…" at bounding box center [805, 727] width 1214 height 2024
click at [943, 542] on h2 "Visits" at bounding box center [1116, 544] width 592 height 17
drag, startPoint x: 1067, startPoint y: 561, endPoint x: 816, endPoint y: 412, distance: 292.1
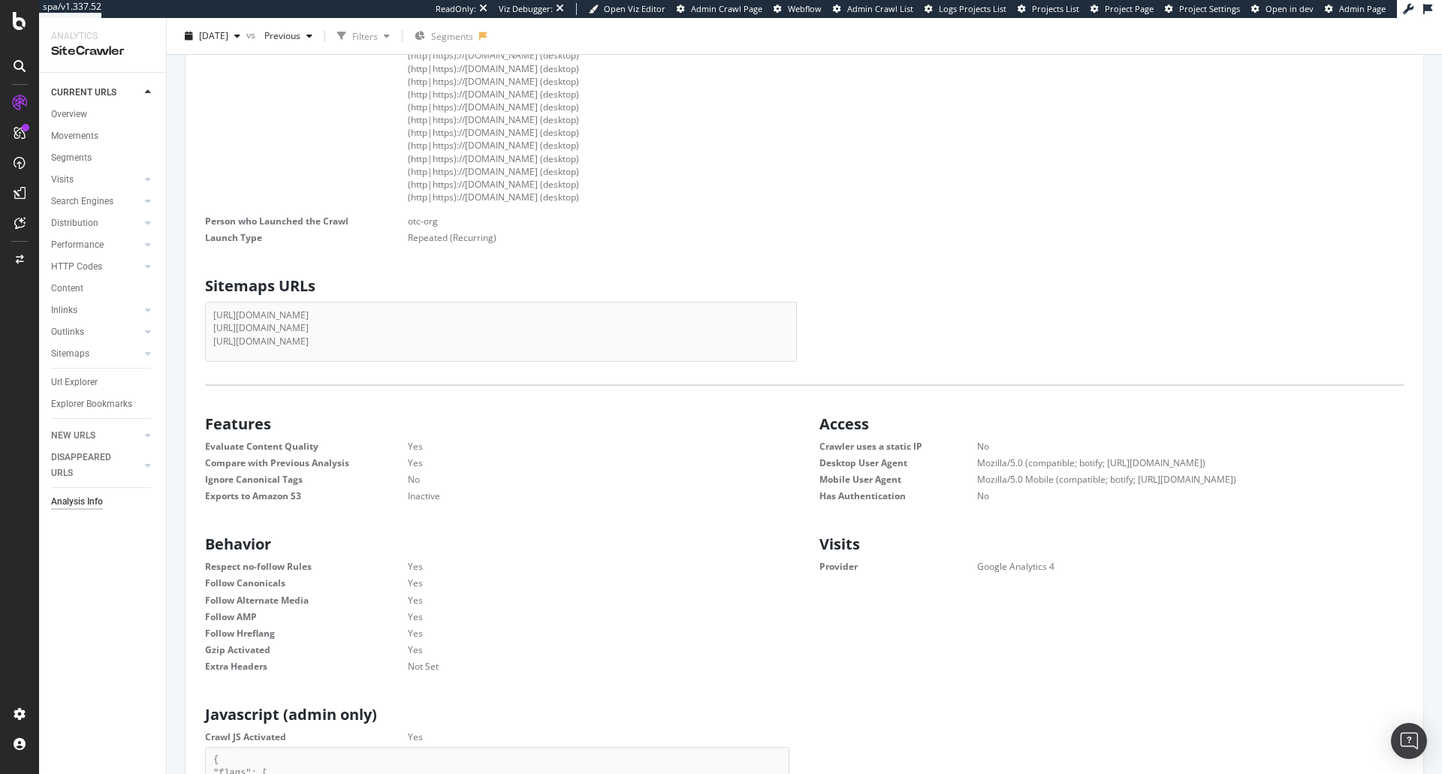
click at [816, 412] on div "Scope Start URLs [URL][DOMAIN_NAME] [URL][DOMAIN_NAME] [URL][DOMAIN_NAME] Allow…" at bounding box center [805, 727] width 1214 height 2024
click at [753, 454] on dl "Evaluate Content Quality Yes Compare with Previous Analysis Yes Ignore Canonica…" at bounding box center [497, 471] width 584 height 63
drag, startPoint x: 1069, startPoint y: 567, endPoint x: 796, endPoint y: 427, distance: 307.4
click at [796, 427] on div "Scope Start URLs [URL][DOMAIN_NAME] [URL][DOMAIN_NAME] [URL][DOMAIN_NAME] Allow…" at bounding box center [805, 727] width 1214 height 2024
click at [805, 428] on div "Access Crawler uses a static IP No Desktop User Agent Mozilla/5.0 (compatible; …" at bounding box center [1112, 458] width 614 height 98
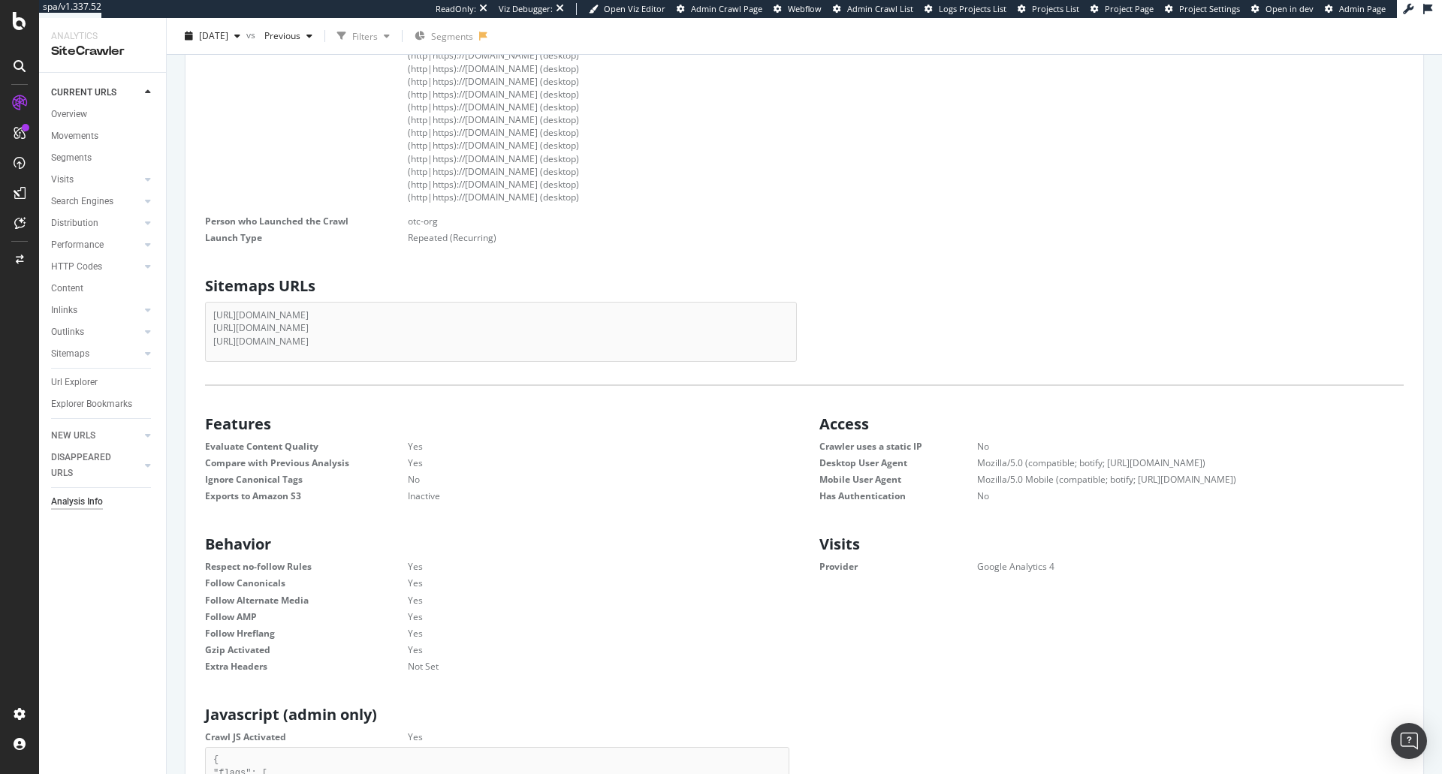
drag, startPoint x: 810, startPoint y: 424, endPoint x: 1085, endPoint y: 566, distance: 309.1
click at [1085, 566] on div "Scope Start URLs [URL][DOMAIN_NAME] [URL][DOMAIN_NAME] [URL][DOMAIN_NAME] Allow…" at bounding box center [805, 727] width 1214 height 2024
click at [1067, 581] on div "Behavior Respect no-follow Rules Yes Follow Canonicals Yes Follow Alternate Med…" at bounding box center [804, 603] width 1229 height 148
drag, startPoint x: 1065, startPoint y: 572, endPoint x: 794, endPoint y: 443, distance: 300.4
click at [794, 443] on div "Scope Start URLs [URL][DOMAIN_NAME] [URL][DOMAIN_NAME] [URL][DOMAIN_NAME] Allow…" at bounding box center [805, 727] width 1214 height 2024
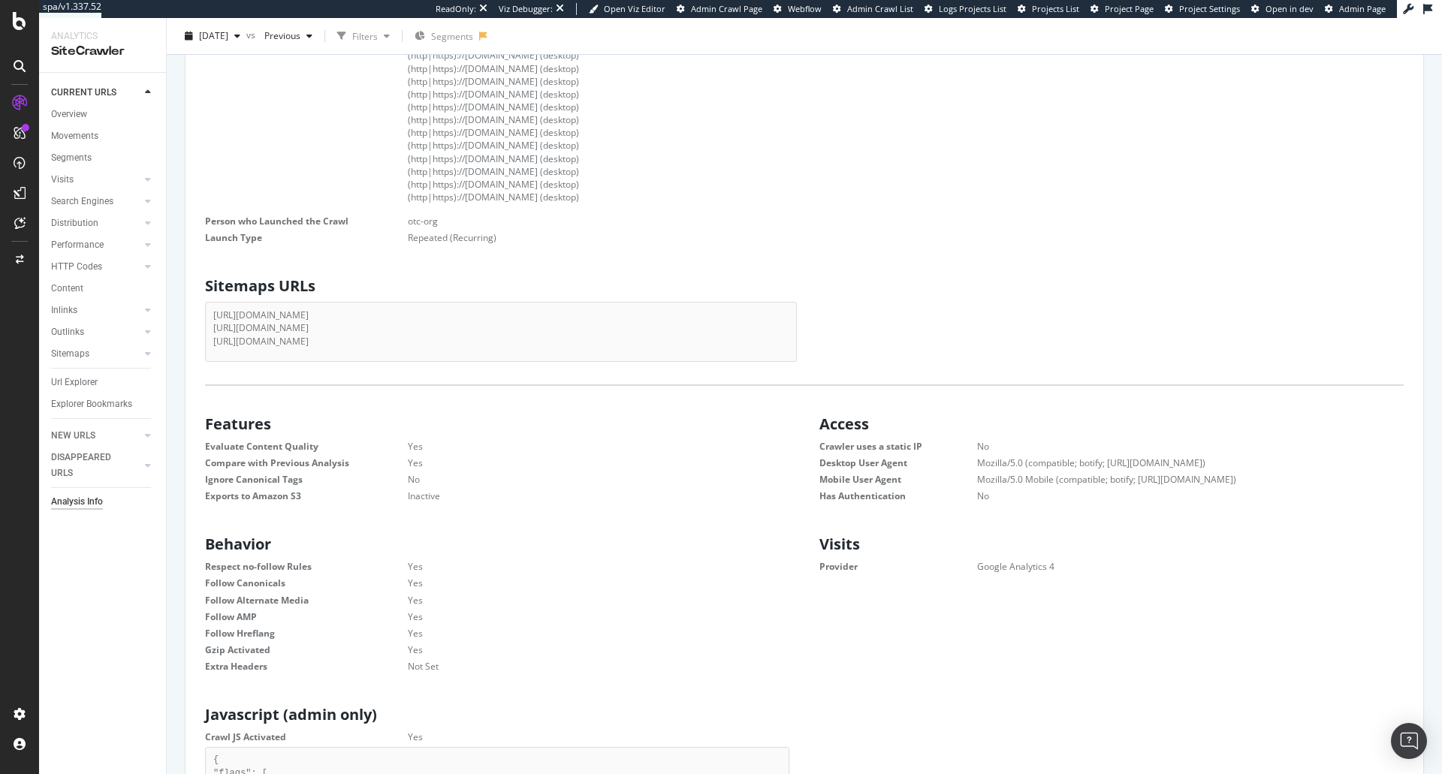
click at [1064, 566] on dd "Google Analytics 4" at bounding box center [1172, 566] width 464 height 13
drag, startPoint x: 1068, startPoint y: 570, endPoint x: 795, endPoint y: 422, distance: 310.9
click at [795, 422] on div "Scope Start URLs [URL][DOMAIN_NAME] [URL][DOMAIN_NAME] [URL][DOMAIN_NAME] Allow…" at bounding box center [805, 727] width 1214 height 2024
click at [805, 424] on div "Access Crawler uses a static IP No Desktop User Agent Mozilla/5.0 (compatible; …" at bounding box center [1112, 458] width 614 height 98
click at [1005, 486] on dl "Crawler uses a static IP No Desktop User Agent Mozilla/5.0 (compatible; botify;…" at bounding box center [1112, 471] width 584 height 63
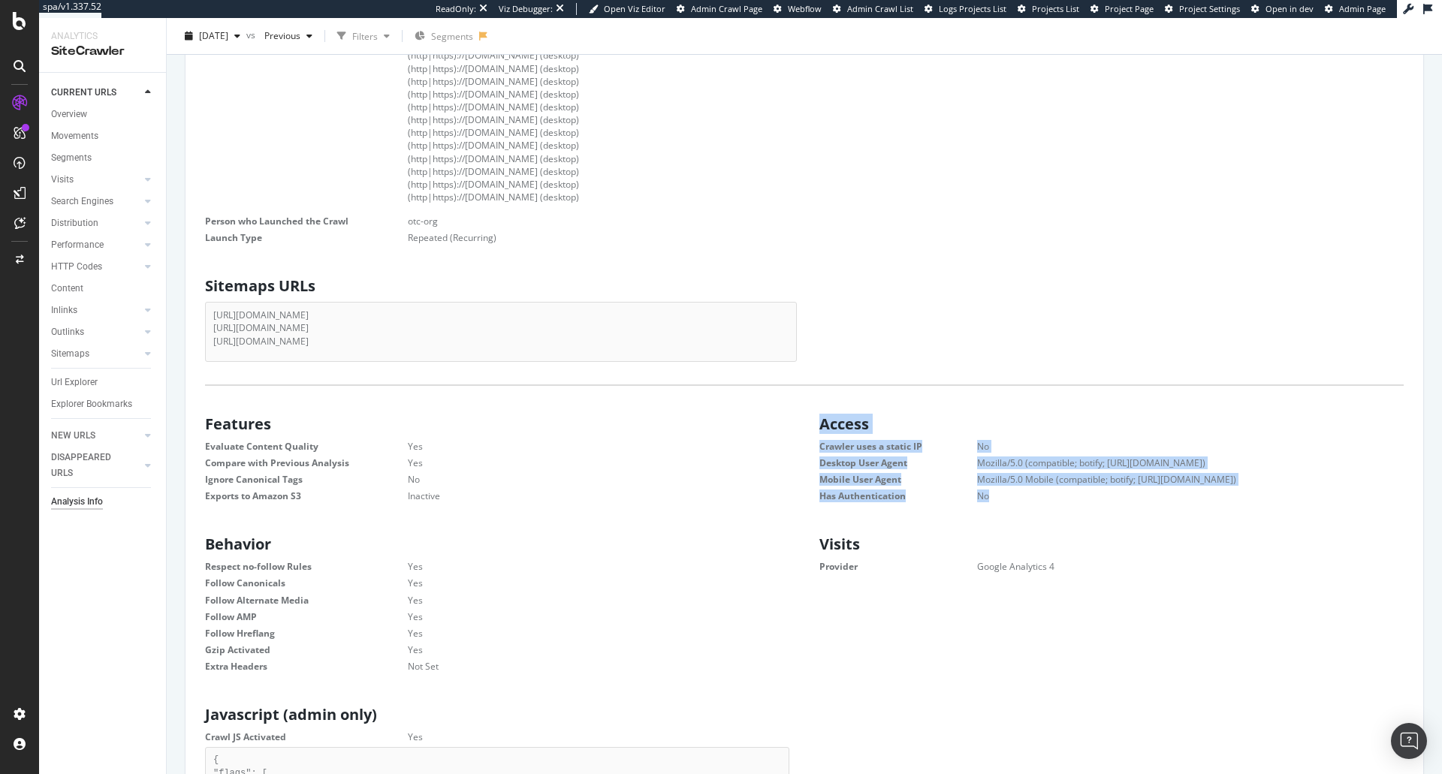
drag, startPoint x: 1004, startPoint y: 491, endPoint x: 817, endPoint y: 415, distance: 201.8
click at [817, 415] on div "Access Crawler uses a static IP No Desktop User Agent Mozilla/5.0 (compatible; …" at bounding box center [1112, 458] width 614 height 98
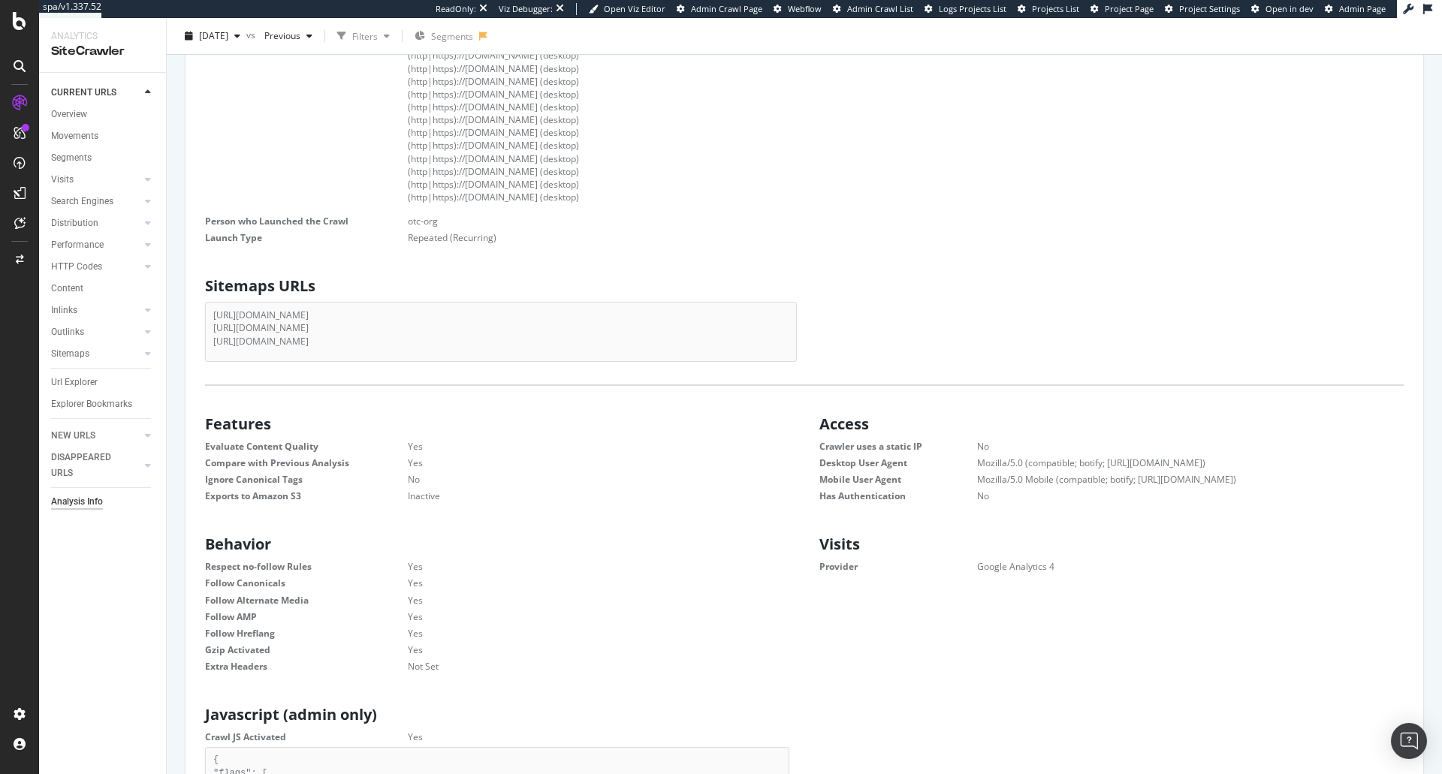
click at [1057, 564] on dd "Google Analytics 4" at bounding box center [1172, 566] width 464 height 13
drag, startPoint x: 1055, startPoint y: 565, endPoint x: 810, endPoint y: 428, distance: 281.1
click at [810, 428] on div "Scope Start URLs [URL][DOMAIN_NAME] [URL][DOMAIN_NAME] [URL][DOMAIN_NAME] Allow…" at bounding box center [805, 727] width 1214 height 2024
click at [1017, 506] on div "Scope Start URLs [URL][DOMAIN_NAME] [URL][DOMAIN_NAME] [URL][DOMAIN_NAME] Allow…" at bounding box center [805, 727] width 1214 height 2024
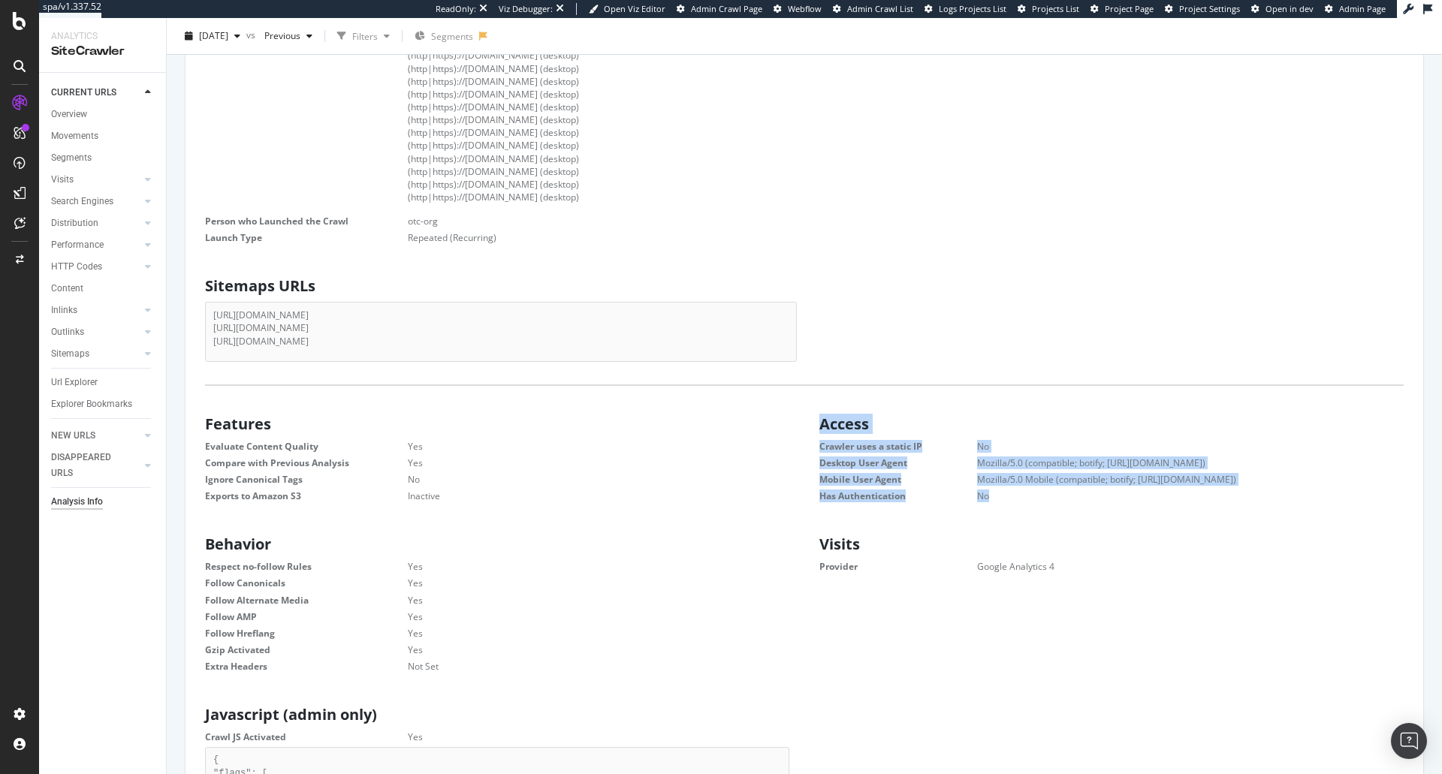
drag, startPoint x: 998, startPoint y: 491, endPoint x: 815, endPoint y: 421, distance: 195.9
click at [815, 421] on div "Access Crawler uses a static IP No Desktop User Agent Mozilla/5.0 (compatible; …" at bounding box center [1112, 458] width 614 height 98
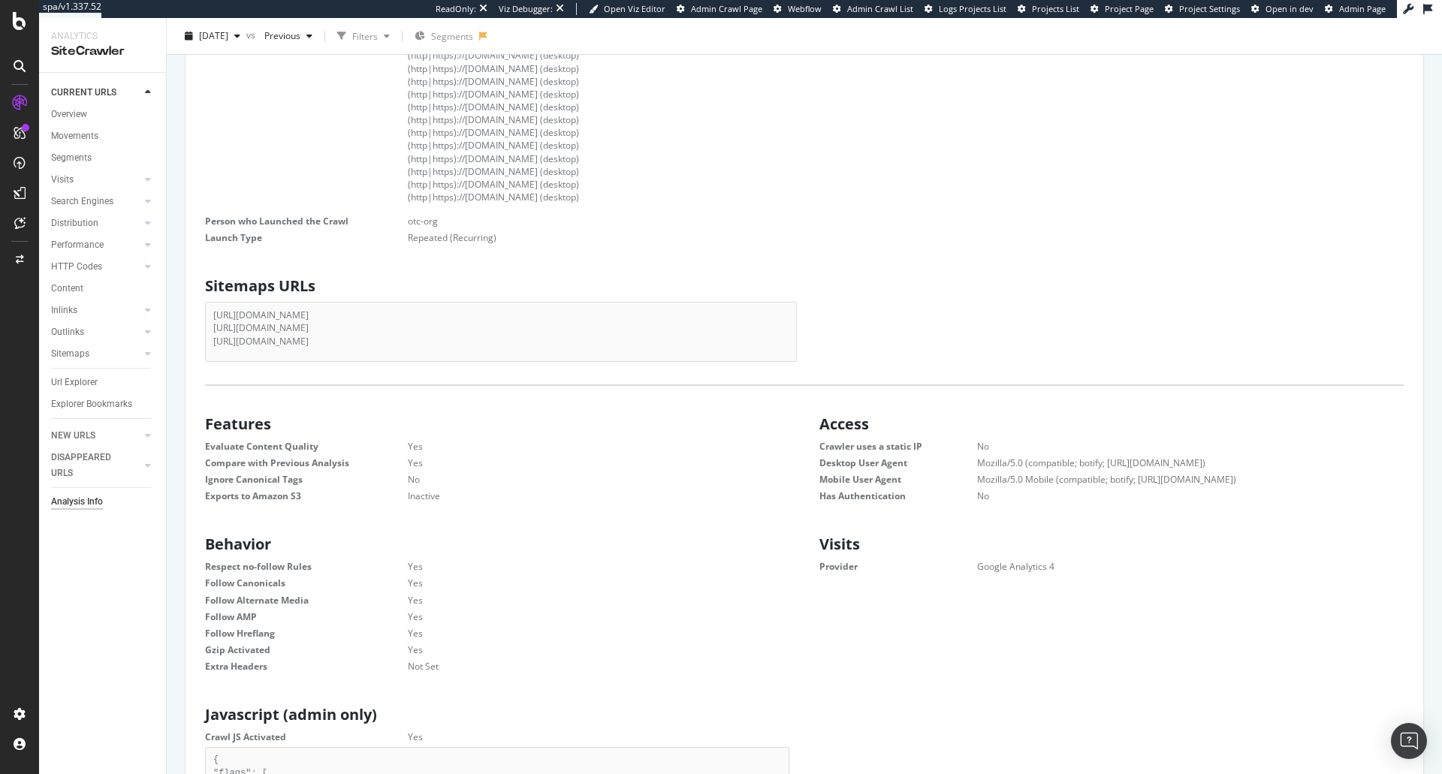
click at [910, 570] on dt "Provider" at bounding box center [899, 566] width 158 height 13
drag, startPoint x: 1085, startPoint y: 572, endPoint x: 805, endPoint y: 426, distance: 316.5
click at [805, 426] on div "Scope Start URLs [URL][DOMAIN_NAME] [URL][DOMAIN_NAME] [URL][DOMAIN_NAME] Allow…" at bounding box center [805, 727] width 1214 height 2024
click at [1011, 497] on dd "No" at bounding box center [1172, 496] width 464 height 13
drag, startPoint x: 1069, startPoint y: 572, endPoint x: 805, endPoint y: 426, distance: 301.3
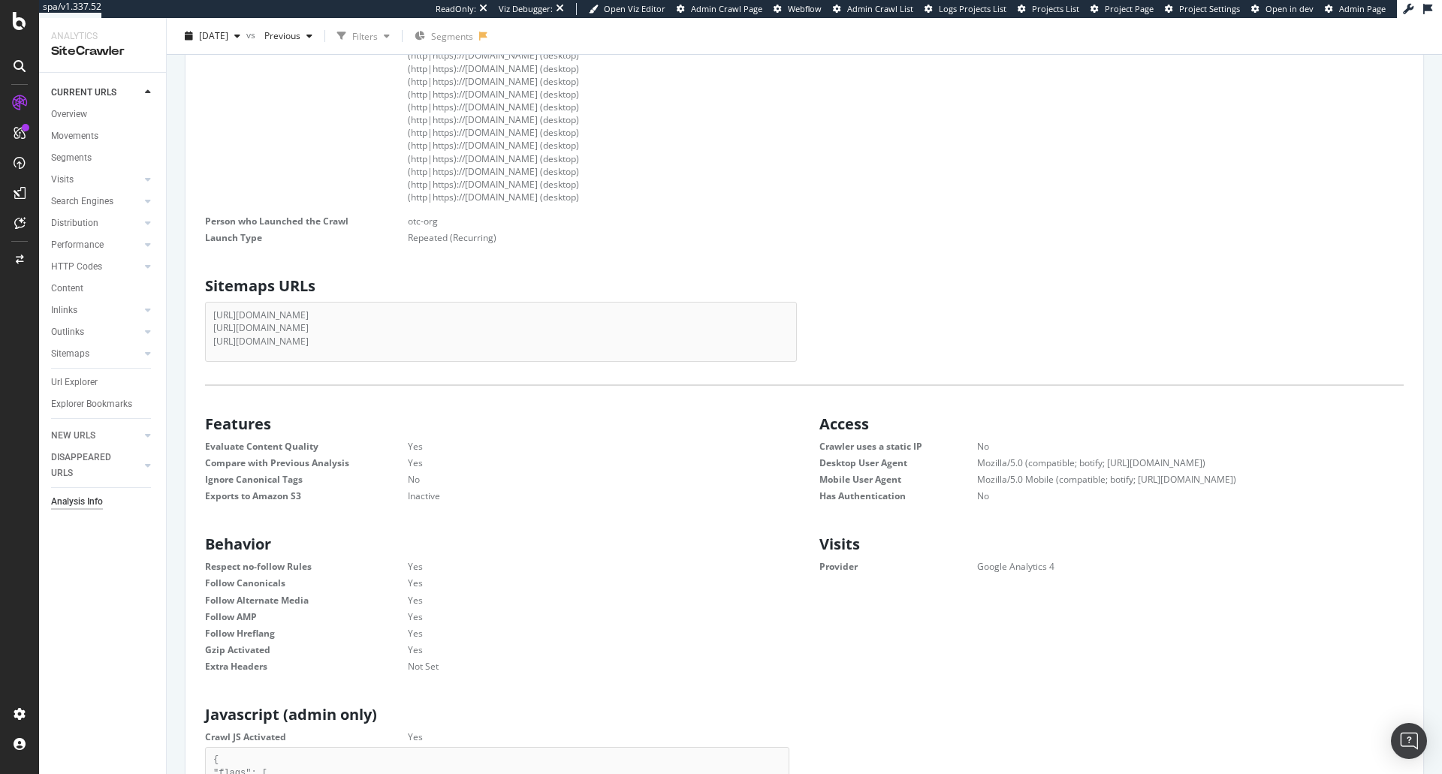
click at [805, 426] on div "Scope Start URLs [URL][DOMAIN_NAME] [URL][DOMAIN_NAME] [URL][DOMAIN_NAME] Allow…" at bounding box center [805, 727] width 1214 height 2024
click at [1005, 507] on div "Scope Start URLs [URL][DOMAIN_NAME] [URL][DOMAIN_NAME] [URL][DOMAIN_NAME] Allow…" at bounding box center [805, 727] width 1214 height 2024
drag, startPoint x: 1069, startPoint y: 570, endPoint x: 777, endPoint y: 424, distance: 326.5
click at [777, 424] on div "Scope Start URLs [URL][DOMAIN_NAME] [URL][DOMAIN_NAME] [URL][DOMAIN_NAME] Allow…" at bounding box center [805, 727] width 1214 height 2024
click at [995, 499] on dd "No" at bounding box center [1172, 496] width 464 height 13
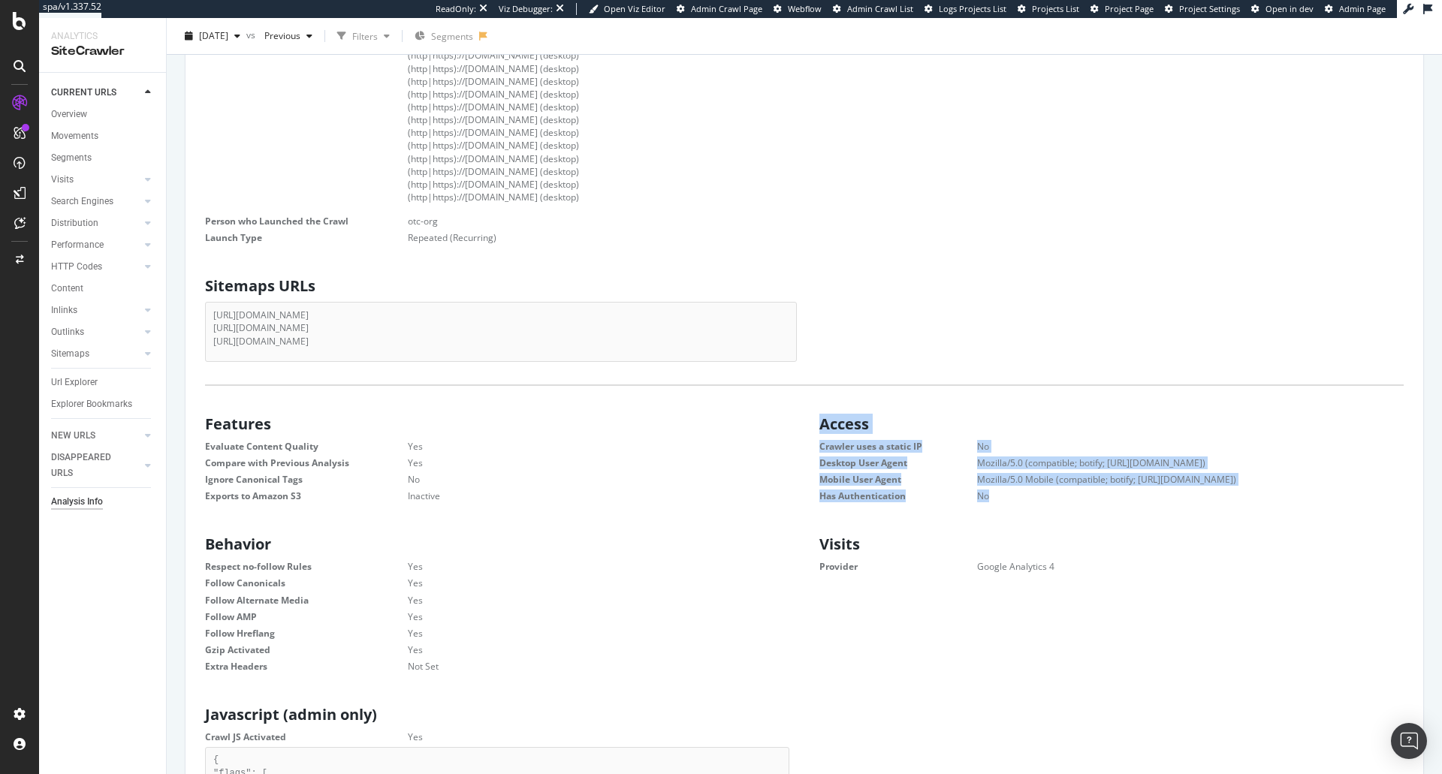
drag, startPoint x: 995, startPoint y: 494, endPoint x: 812, endPoint y: 396, distance: 207.4
click at [812, 396] on div "Scope Start URLs [URL][DOMAIN_NAME] [URL][DOMAIN_NAME] [URL][DOMAIN_NAME] Allow…" at bounding box center [805, 727] width 1214 height 2024
drag, startPoint x: 1056, startPoint y: 567, endPoint x: 802, endPoint y: 427, distance: 290.5
click at [802, 427] on div "Scope Start URLs [URL][DOMAIN_NAME] [URL][DOMAIN_NAME] [URL][DOMAIN_NAME] Allow…" at bounding box center [805, 727] width 1214 height 2024
click at [805, 427] on div "Access Crawler uses a static IP No Desktop User Agent Mozilla/5.0 (compatible; …" at bounding box center [1112, 458] width 614 height 98
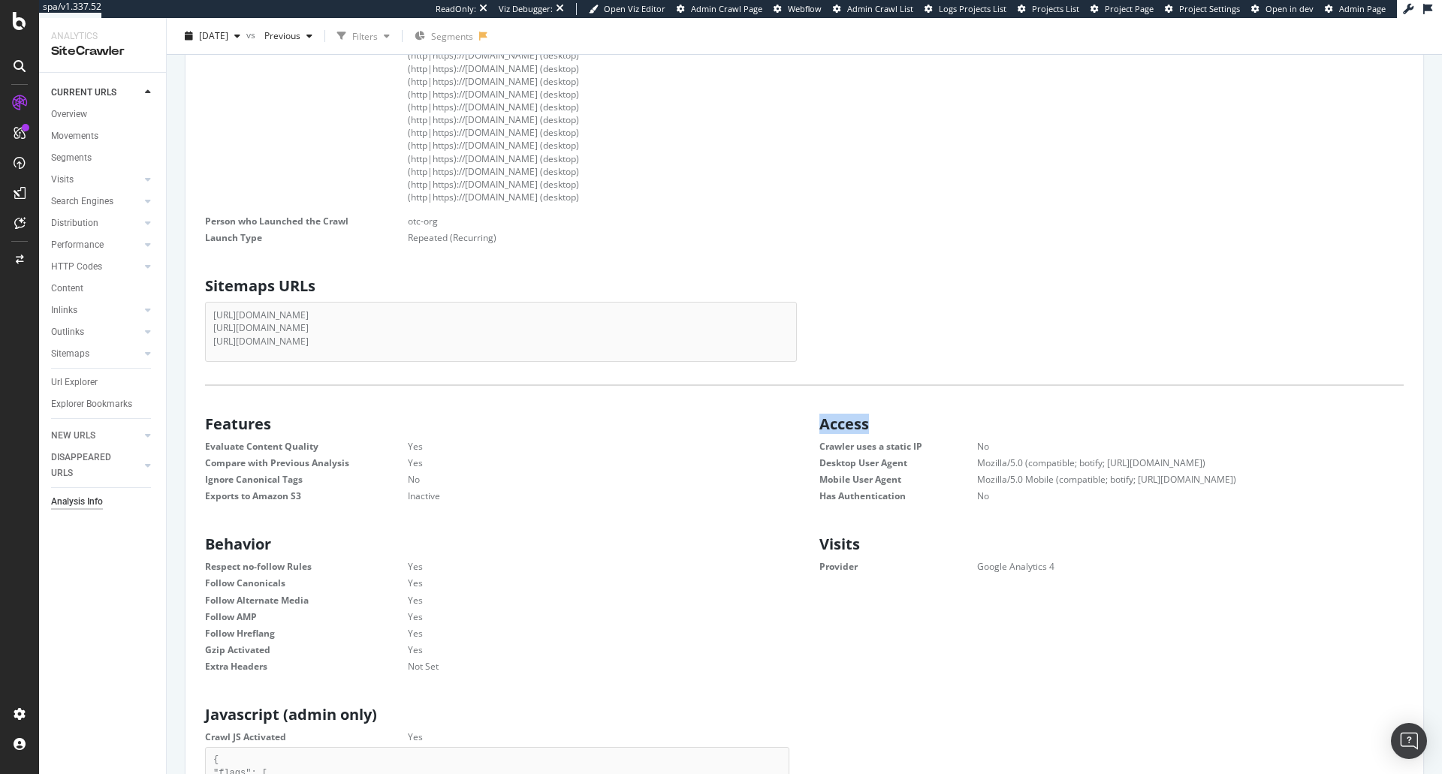
click at [805, 427] on div "Access Crawler uses a static IP No Desktop User Agent Mozilla/5.0 (compatible; …" at bounding box center [1112, 458] width 614 height 98
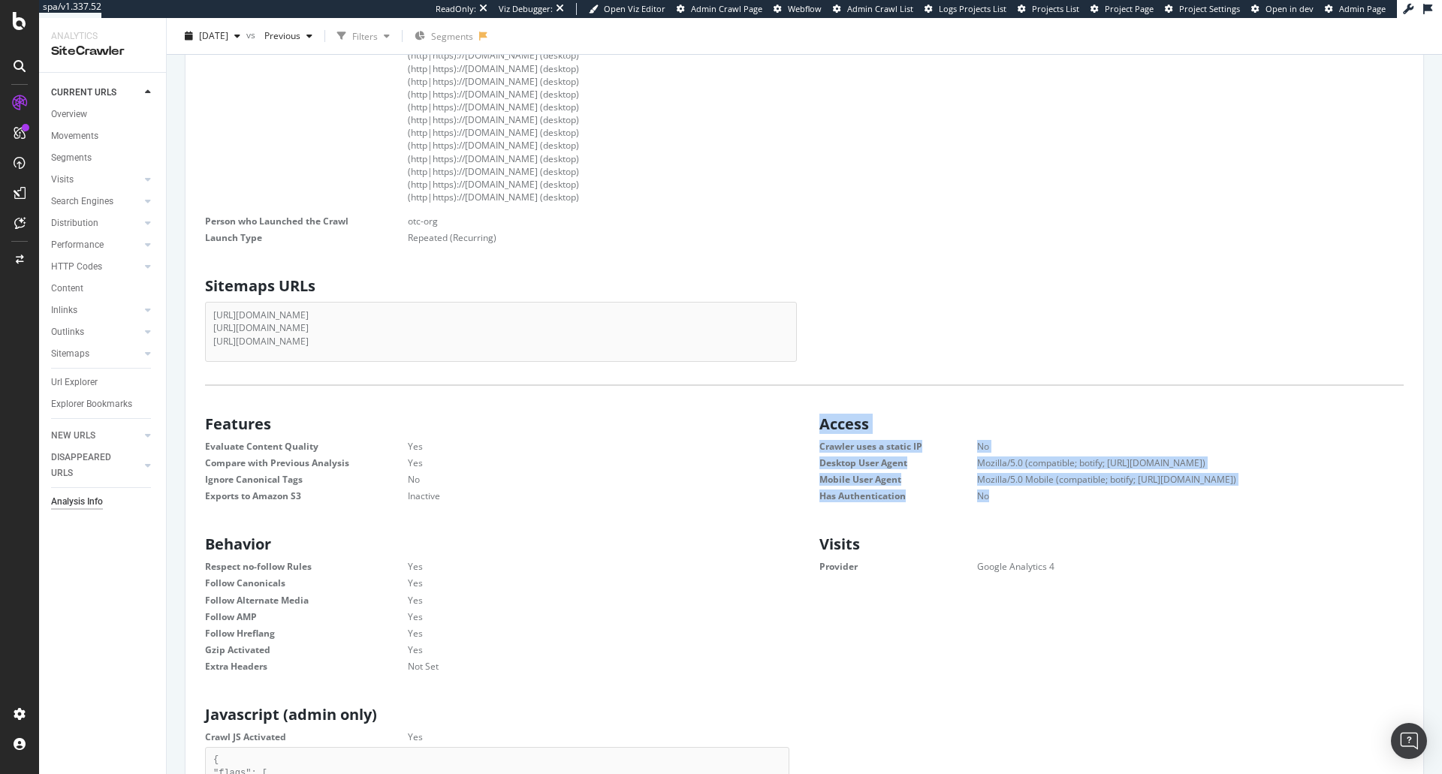
drag, startPoint x: 991, startPoint y: 494, endPoint x: 808, endPoint y: 412, distance: 200.4
click at [808, 412] on div "Access Crawler uses a static IP No Desktop User Agent Mozilla/5.0 (compatible; …" at bounding box center [1112, 458] width 614 height 98
drag, startPoint x: 1052, startPoint y: 563, endPoint x: 804, endPoint y: 424, distance: 285.2
click at [804, 424] on div "Scope Start URLs [URL][DOMAIN_NAME] [URL][DOMAIN_NAME] [URL][DOMAIN_NAME] Allow…" at bounding box center [805, 727] width 1214 height 2024
click at [961, 545] on h2 "Visits" at bounding box center [1116, 544] width 592 height 17
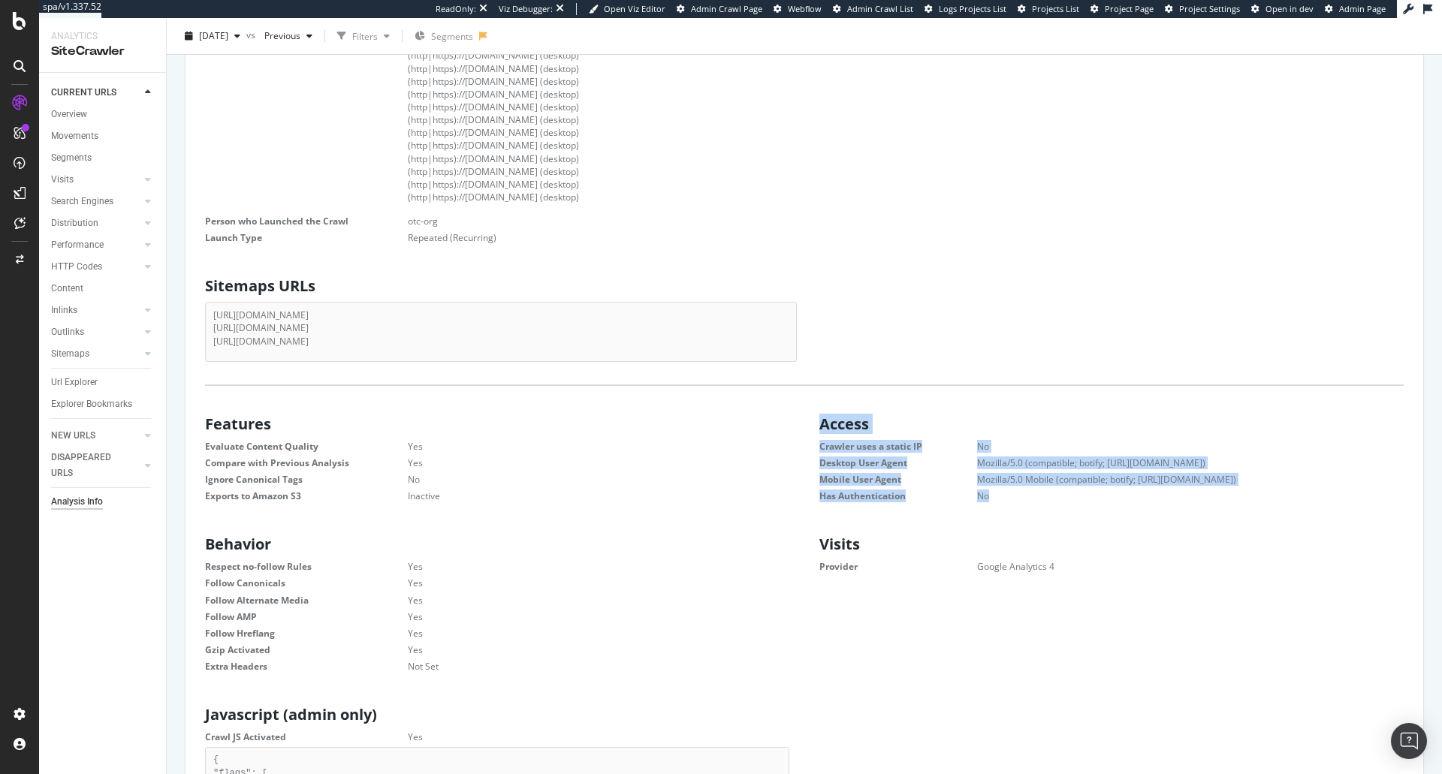
drag, startPoint x: 1056, startPoint y: 563, endPoint x: 811, endPoint y: 424, distance: 281.9
click at [811, 424] on div "Scope Start URLs [URL][DOMAIN_NAME] [URL][DOMAIN_NAME] [URL][DOMAIN_NAME] Allow…" at bounding box center [805, 727] width 1214 height 2024
click at [1026, 540] on h2 "Visits" at bounding box center [1116, 544] width 592 height 17
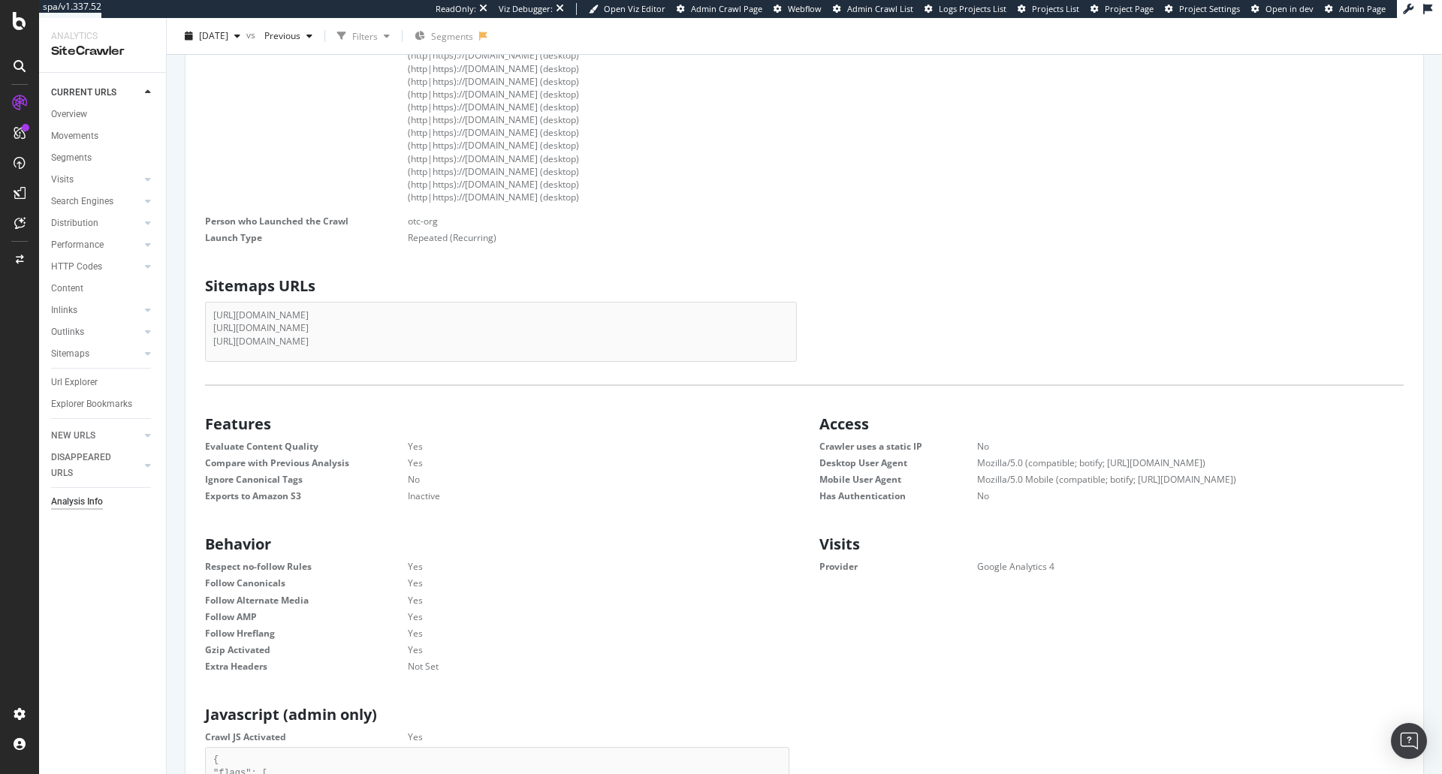
click at [1073, 566] on dd "Google Analytics 4" at bounding box center [1172, 566] width 464 height 13
drag, startPoint x: 1054, startPoint y: 563, endPoint x: 808, endPoint y: 430, distance: 279.3
click at [808, 430] on div "Scope Start URLs [URL][DOMAIN_NAME] [URL][DOMAIN_NAME] [URL][DOMAIN_NAME] Allow…" at bounding box center [805, 727] width 1214 height 2024
click at [824, 427] on h2 "Access" at bounding box center [1116, 424] width 592 height 17
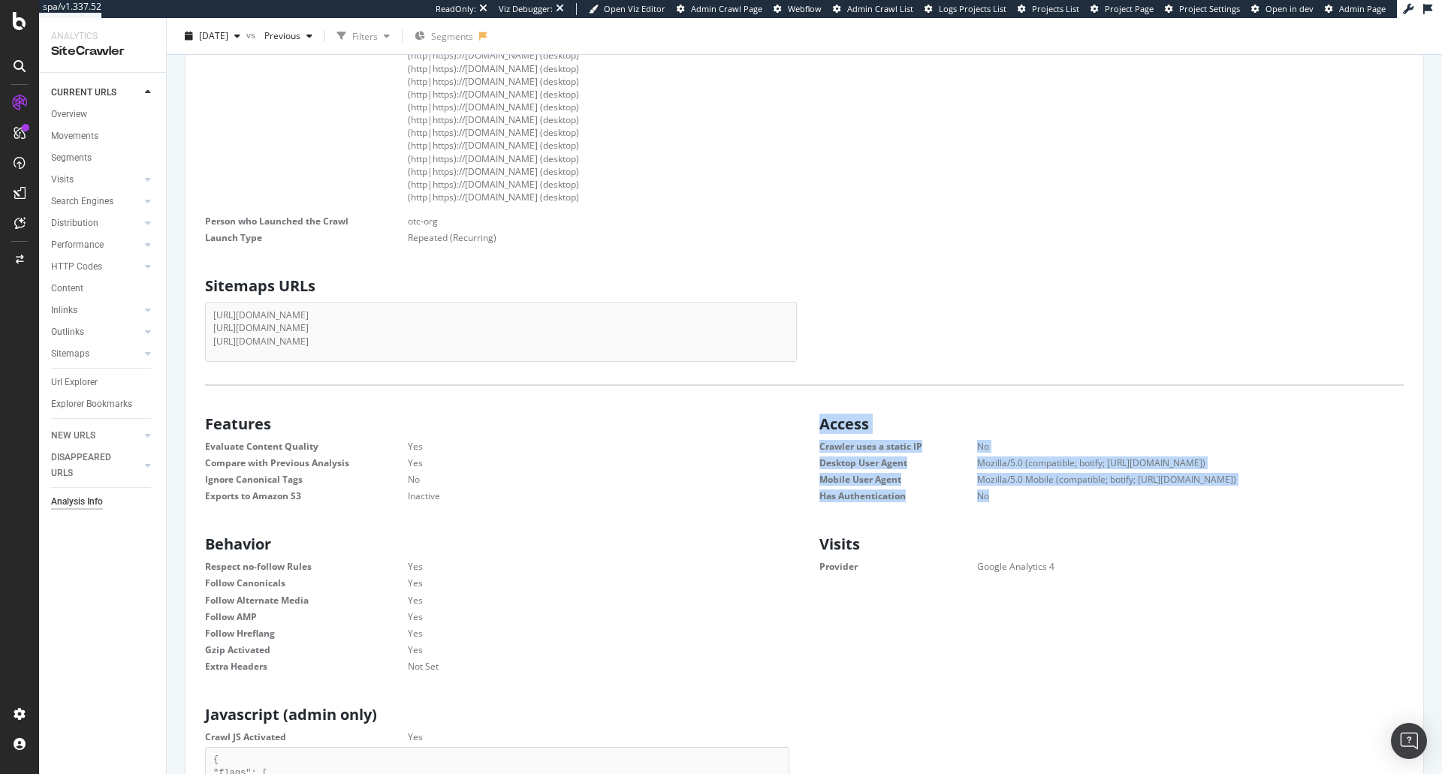
drag, startPoint x: 995, startPoint y: 494, endPoint x: 819, endPoint y: 420, distance: 191.6
click at [819, 420] on div "Access Crawler uses a static IP No Desktop User Agent Mozilla/5.0 (compatible; …" at bounding box center [1112, 458] width 614 height 98
drag, startPoint x: 1060, startPoint y: 560, endPoint x: 812, endPoint y: 527, distance: 250.1
click at [812, 527] on div "Scope Start URLs [URL][DOMAIN_NAME] [URL][DOMAIN_NAME] [URL][DOMAIN_NAME] Allow…" at bounding box center [805, 727] width 1214 height 2024
drag, startPoint x: 988, startPoint y: 491, endPoint x: 814, endPoint y: 419, distance: 188.3
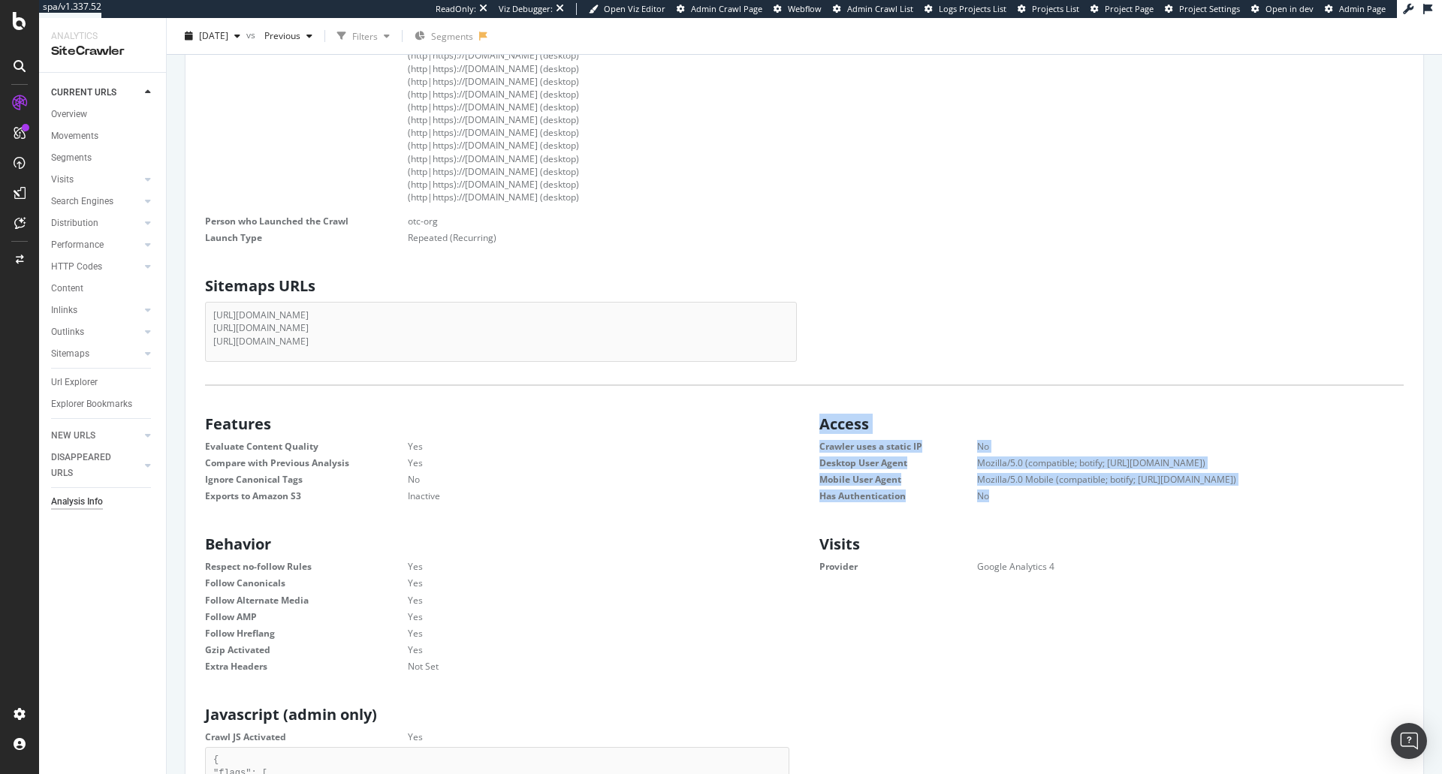
click at [814, 419] on div "Access Crawler uses a static IP No Desktop User Agent Mozilla/5.0 (compatible; …" at bounding box center [1112, 458] width 614 height 98
drag, startPoint x: 445, startPoint y: 663, endPoint x: 207, endPoint y: 513, distance: 280.9
click at [207, 513] on div "Scope Start URLs [URL][DOMAIN_NAME] [URL][DOMAIN_NAME] [URL][DOMAIN_NAME] Allow…" at bounding box center [805, 727] width 1214 height 2024
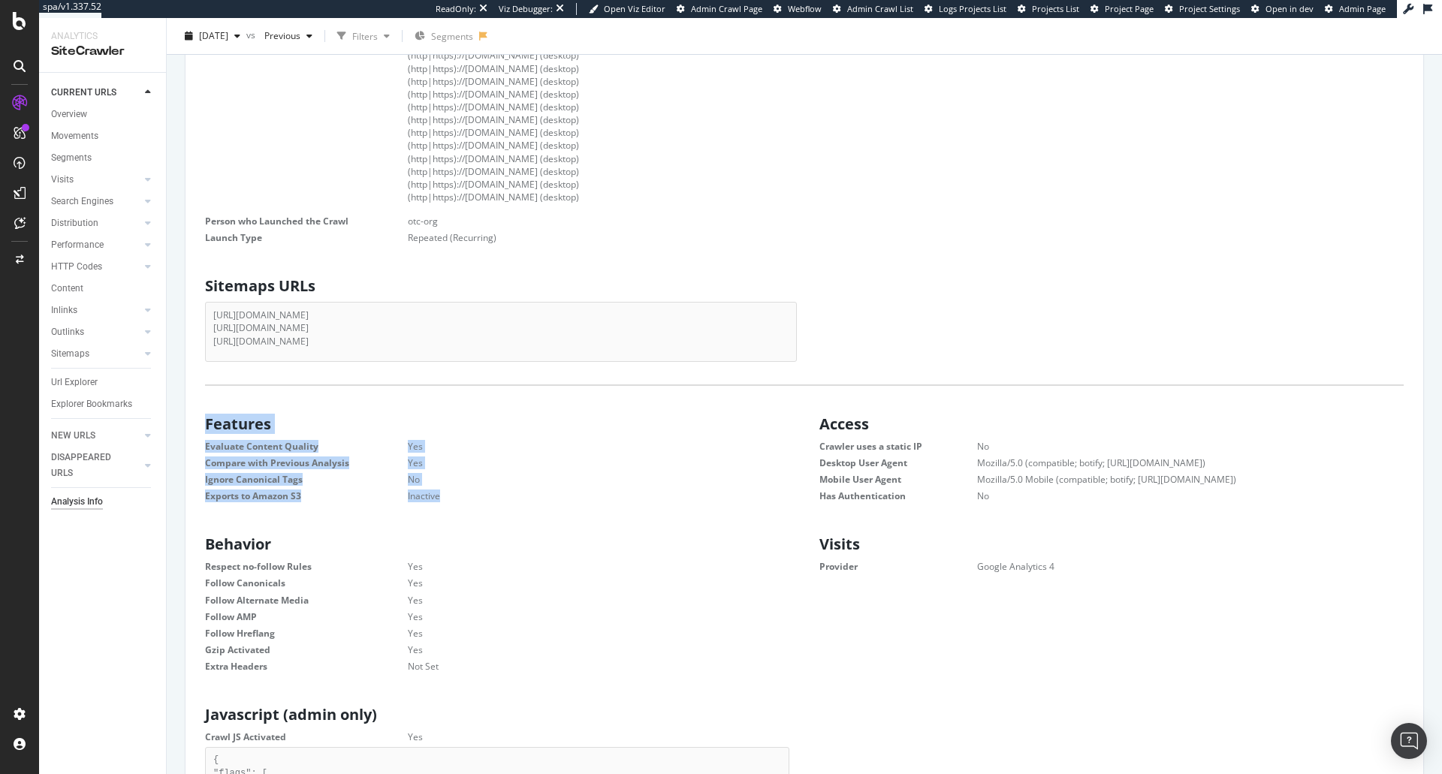
drag, startPoint x: 443, startPoint y: 495, endPoint x: 196, endPoint y: 391, distance: 268.3
click at [196, 391] on div "Scope Start URLs [URL][DOMAIN_NAME] [URL][DOMAIN_NAME] [URL][DOMAIN_NAME] Allow…" at bounding box center [805, 721] width 1238 height 2060
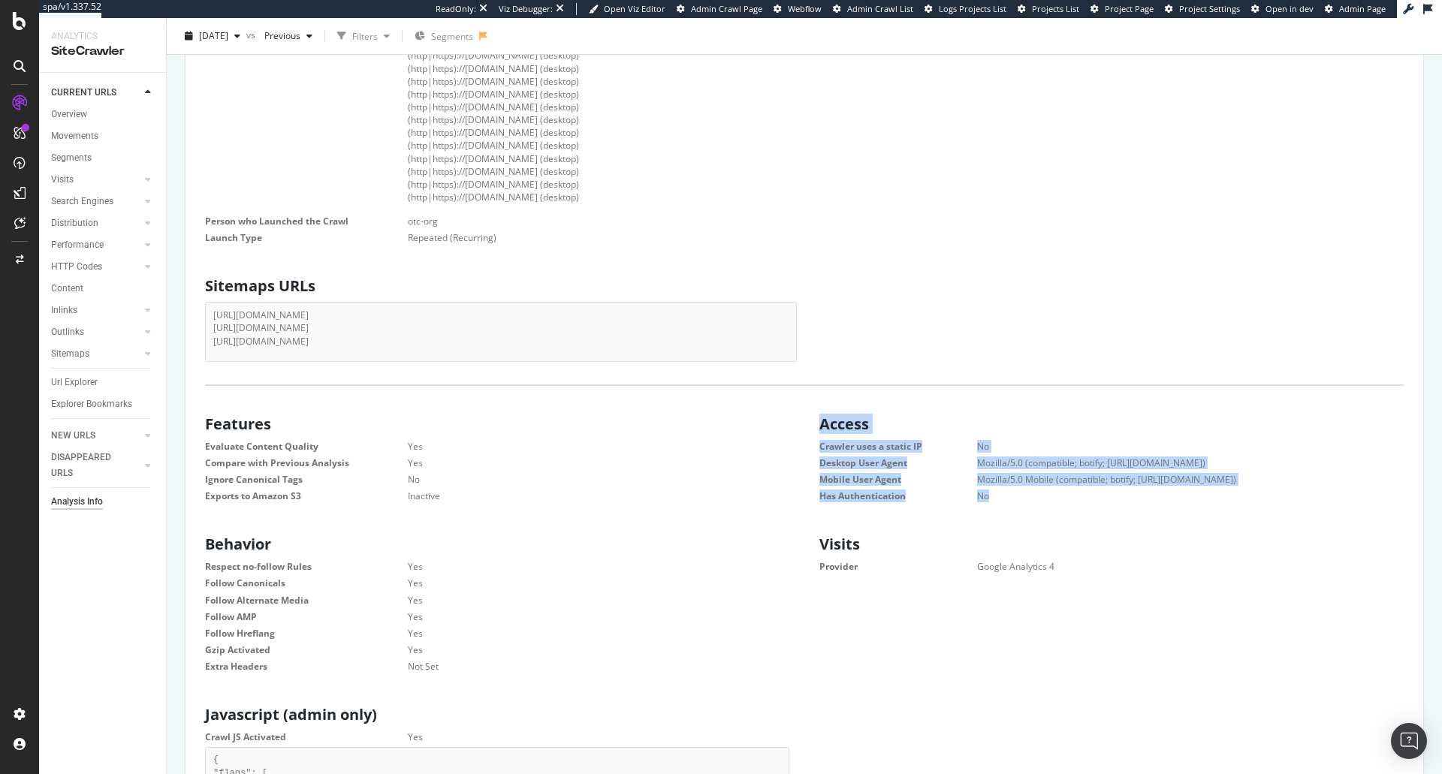
drag, startPoint x: 996, startPoint y: 494, endPoint x: 815, endPoint y: 417, distance: 196.9
click at [815, 417] on div "Access Crawler uses a static IP No Desktop User Agent Mozilla/5.0 (compatible; …" at bounding box center [1112, 458] width 614 height 98
drag, startPoint x: 1060, startPoint y: 566, endPoint x: 804, endPoint y: 536, distance: 257.9
click at [805, 536] on div "Visits Provider Google Analytics 4" at bounding box center [1112, 553] width 614 height 48
click at [920, 543] on h2 "Visits" at bounding box center [1116, 544] width 592 height 17
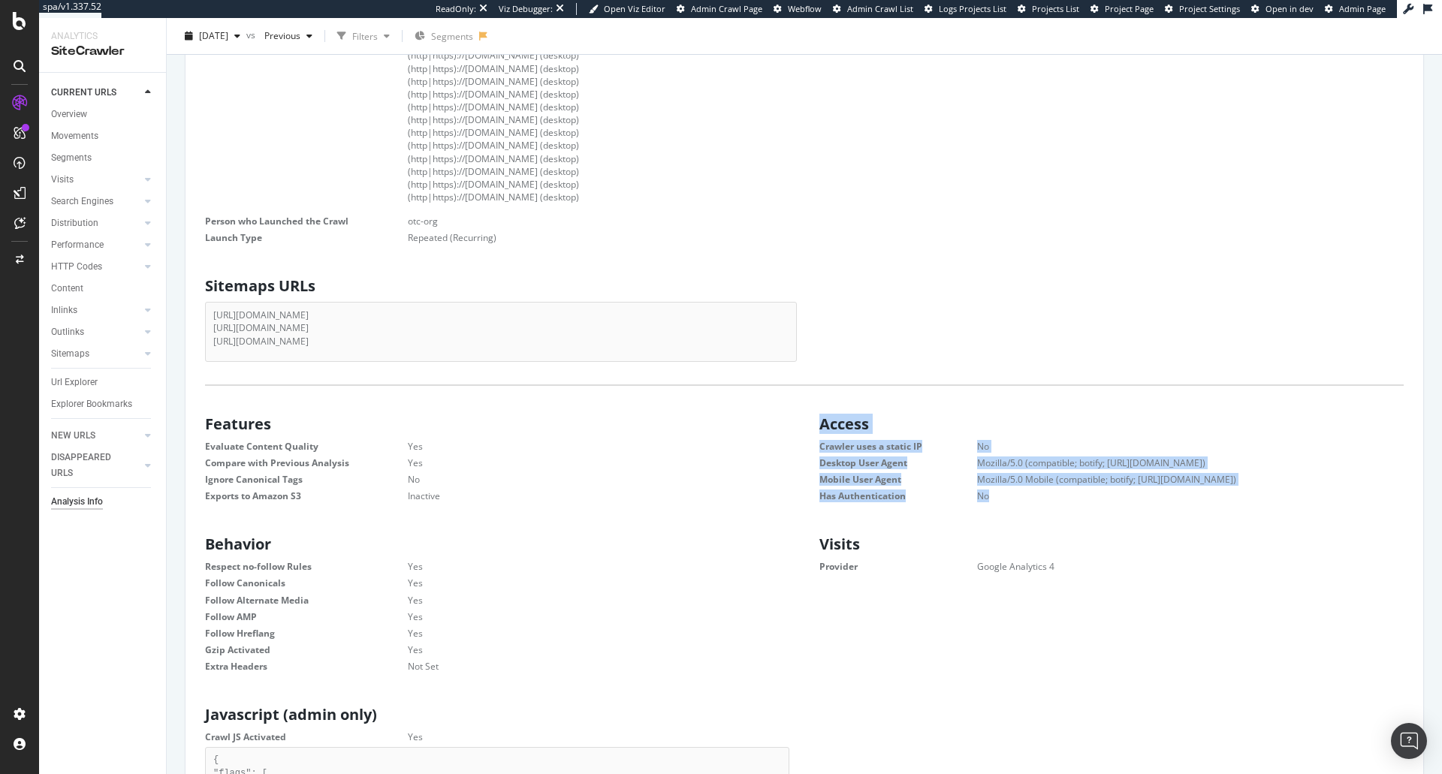
drag, startPoint x: 1006, startPoint y: 489, endPoint x: 815, endPoint y: 417, distance: 204.0
click at [815, 417] on div "Access Crawler uses a static IP No Desktop User Agent Mozilla/5.0 (compatible; …" at bounding box center [1112, 458] width 614 height 98
click at [1001, 497] on dd "No" at bounding box center [1172, 496] width 464 height 13
drag, startPoint x: 993, startPoint y: 494, endPoint x: 818, endPoint y: 416, distance: 191.4
click at [818, 416] on div "Access Crawler uses a static IP No Desktop User Agent Mozilla/5.0 (compatible; …" at bounding box center [1112, 458] width 614 height 98
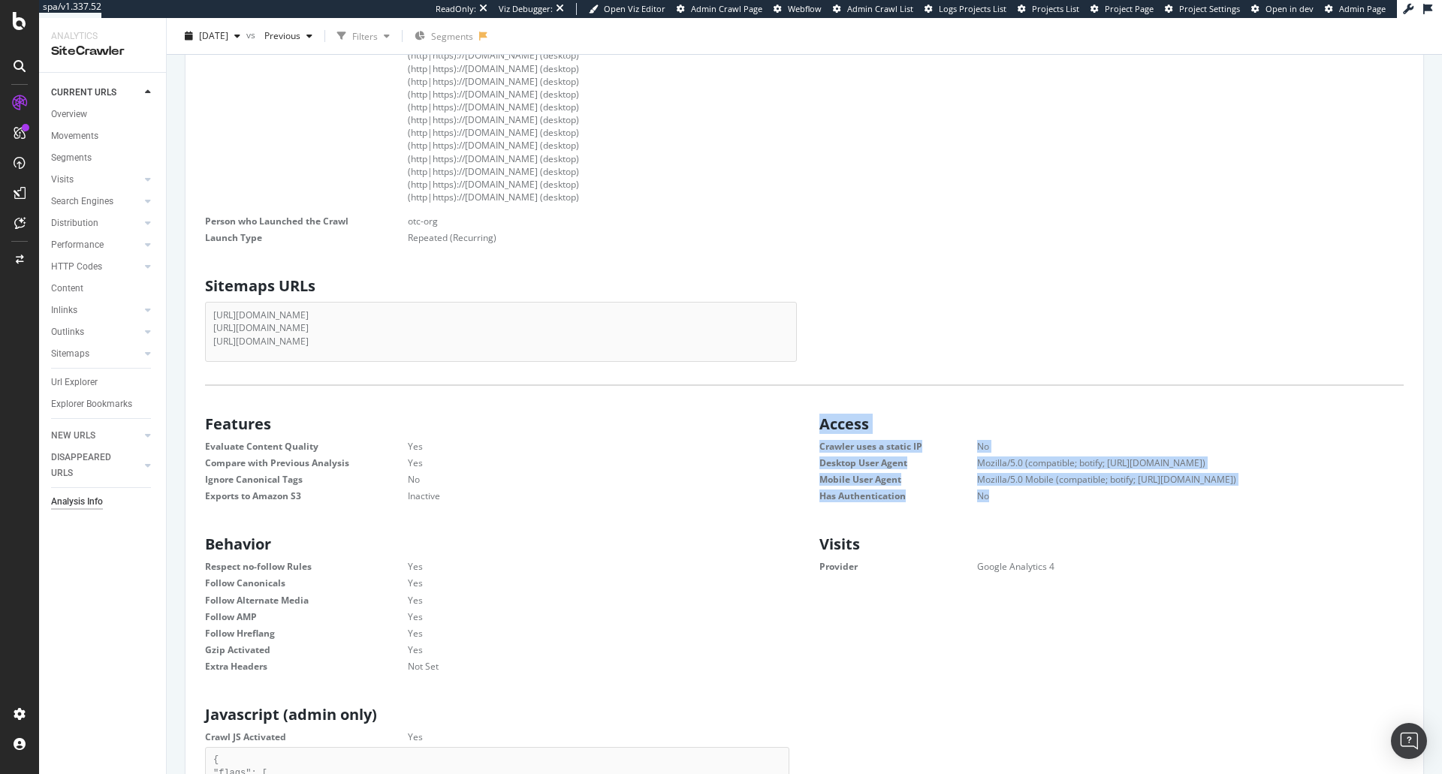
drag, startPoint x: 1054, startPoint y: 566, endPoint x: 818, endPoint y: 552, distance: 236.3
click at [818, 552] on div "Visits Provider Google Analytics 4" at bounding box center [1112, 553] width 614 height 48
drag, startPoint x: 982, startPoint y: 495, endPoint x: 810, endPoint y: 423, distance: 186.5
click at [810, 423] on div "Access Crawler uses a static IP No Desktop User Agent Mozilla/5.0 (compatible; …" at bounding box center [1112, 458] width 614 height 98
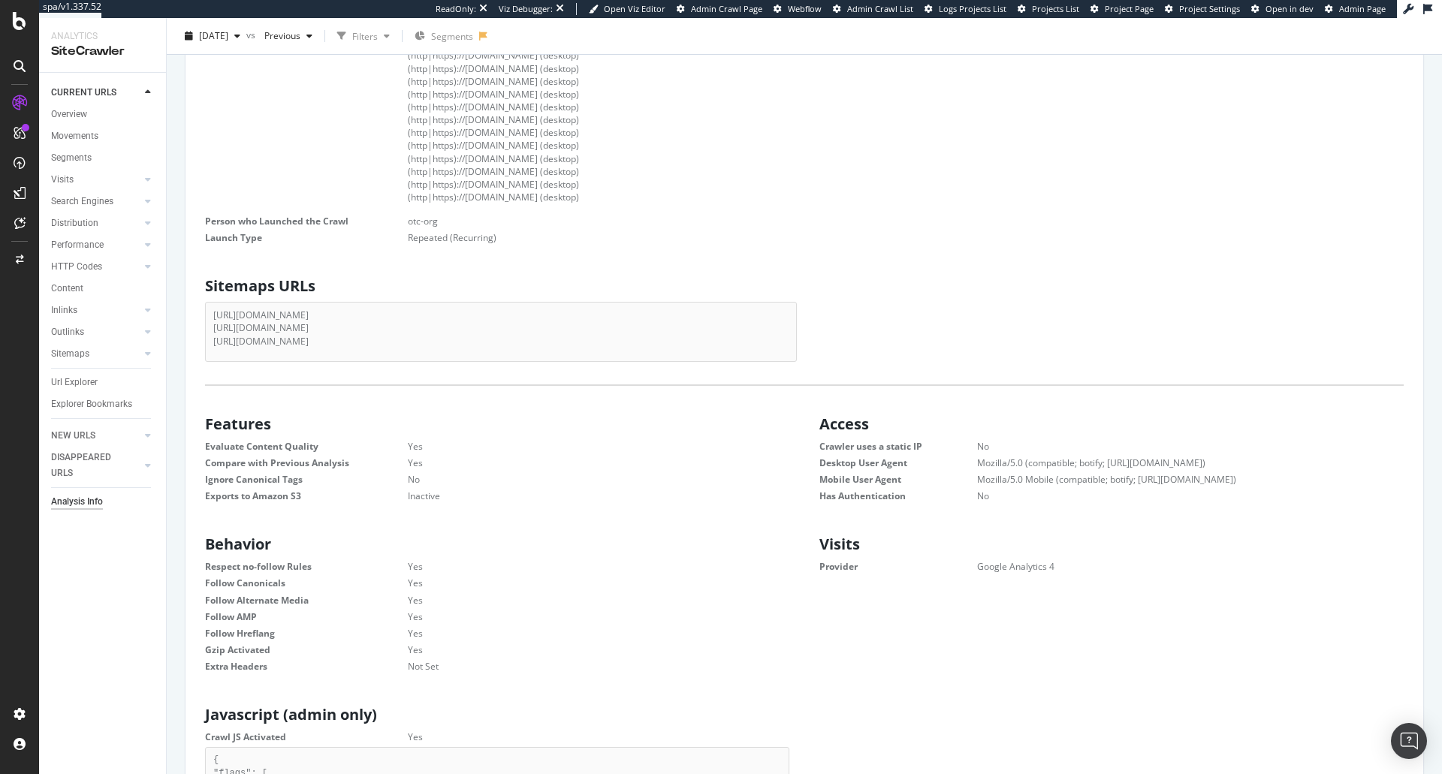
click at [1053, 564] on dd "Google Analytics 4" at bounding box center [1172, 566] width 464 height 13
drag, startPoint x: 1048, startPoint y: 563, endPoint x: 810, endPoint y: 421, distance: 277.2
click at [810, 421] on div "Scope Start URLs [URL][DOMAIN_NAME] [URL][DOMAIN_NAME] [URL][DOMAIN_NAME] Allow…" at bounding box center [805, 727] width 1214 height 2024
click at [428, 538] on h2 "Behavior" at bounding box center [501, 544] width 592 height 17
drag, startPoint x: 440, startPoint y: 499, endPoint x: 199, endPoint y: 424, distance: 252.3
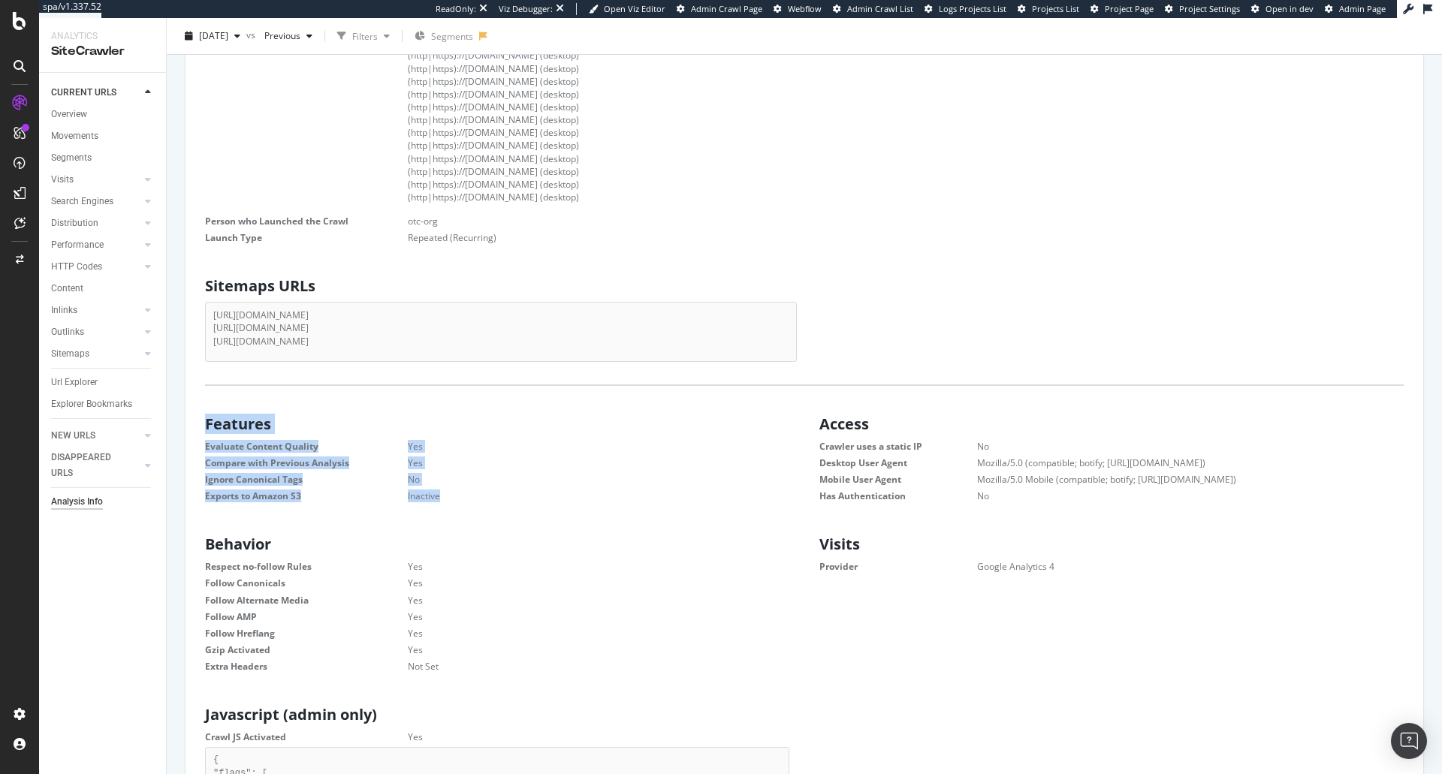
click at [199, 424] on div "Features Evaluate Content Quality Yes Compare with Previous Analysis Yes Ignore…" at bounding box center [497, 458] width 614 height 98
drag, startPoint x: 205, startPoint y: 420, endPoint x: 463, endPoint y: 495, distance: 269.1
click at [463, 495] on div "Features Evaluate Content Quality Yes Compare with Previous Analysis Yes Ignore…" at bounding box center [497, 458] width 614 height 98
drag, startPoint x: 206, startPoint y: 544, endPoint x: 462, endPoint y: 674, distance: 287.2
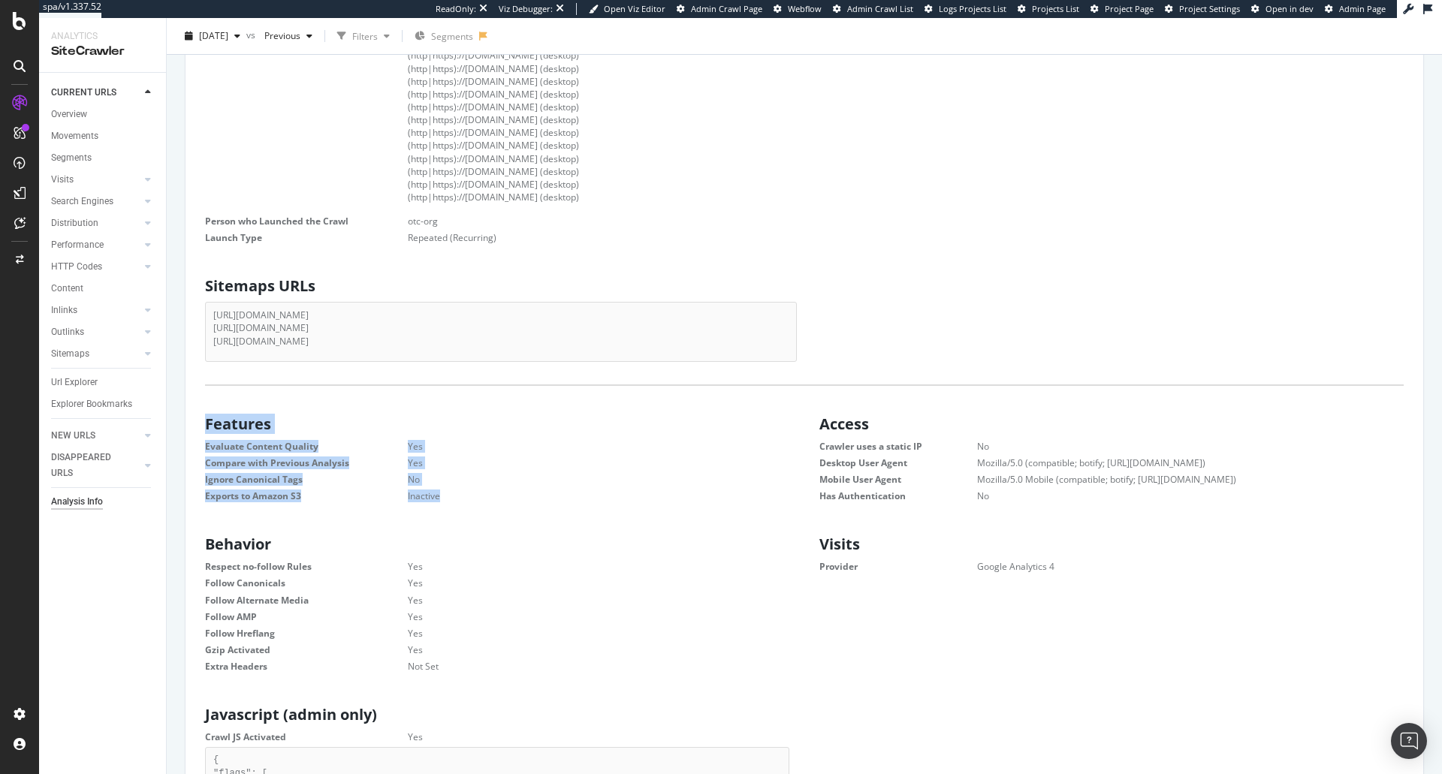
click at [462, 674] on div "Behavior Respect no-follow Rules Yes Follow Canonicals Yes Follow Alternate Med…" at bounding box center [497, 603] width 614 height 148
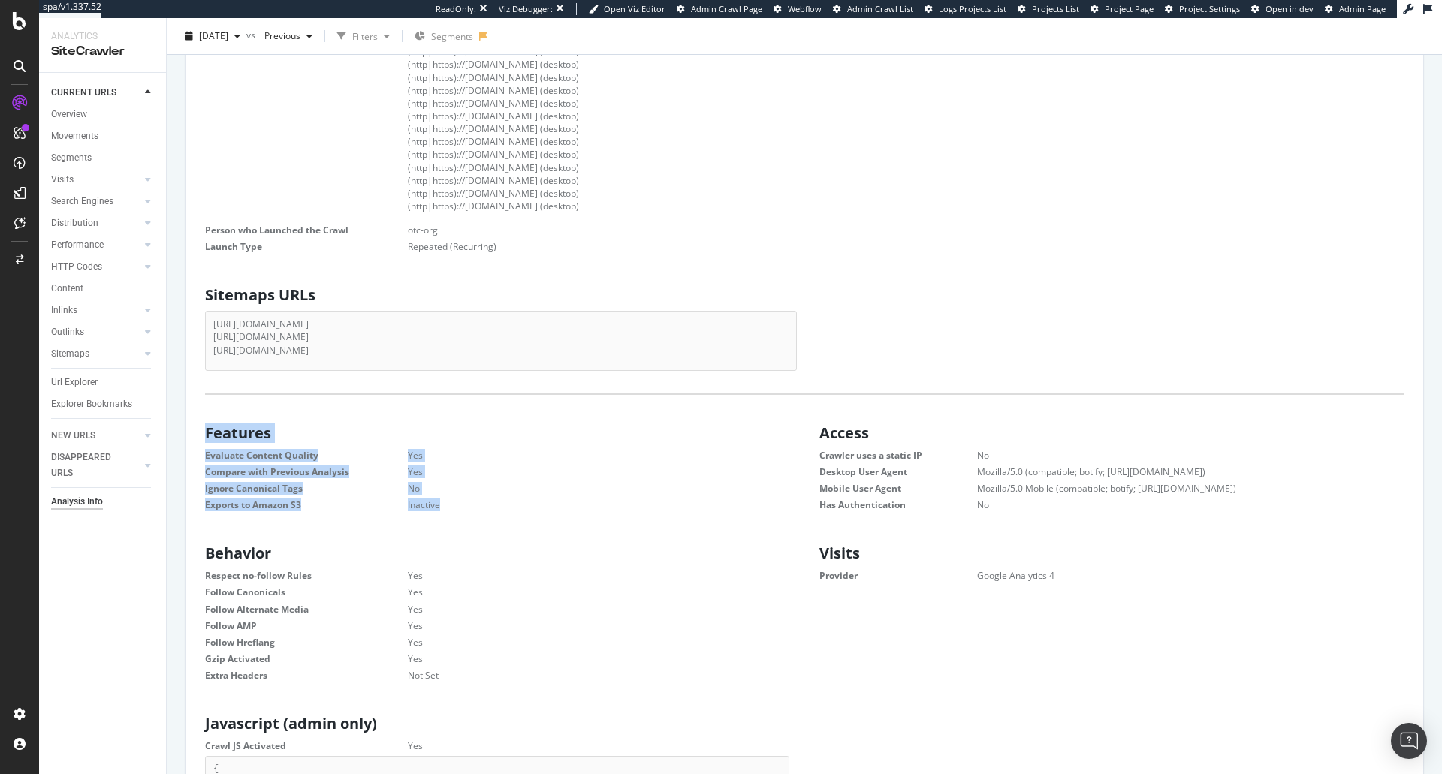
scroll to position [544, 0]
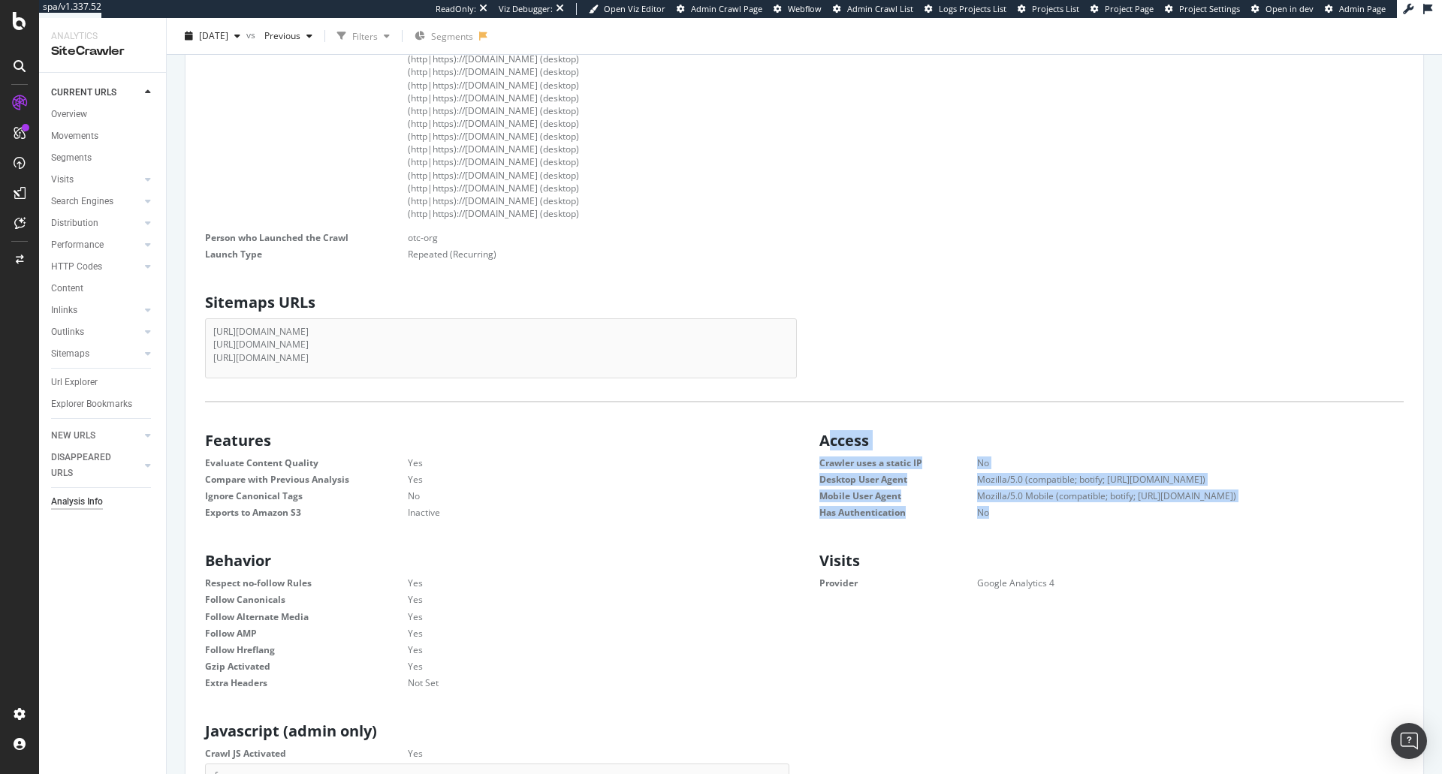
drag, startPoint x: 820, startPoint y: 434, endPoint x: 984, endPoint y: 519, distance: 185.1
click at [984, 519] on div "Access Crawler uses a static IP No Desktop User Agent Mozilla/5.0 (compatible; …" at bounding box center [1112, 474] width 614 height 98
drag, startPoint x: 1069, startPoint y: 587, endPoint x: 175, endPoint y: 443, distance: 905.4
click at [175, 443] on div "Analysis Info Oriental Trading Company - Primary [DATE] vs Previous Filters Seg…" at bounding box center [805, 396] width 1276 height 756
click at [322, 406] on div "Scope Start URLs [URL][DOMAIN_NAME] [URL][DOMAIN_NAME] [URL][DOMAIN_NAME] Allow…" at bounding box center [805, 744] width 1214 height 2024
